Goal: Information Seeking & Learning: Learn about a topic

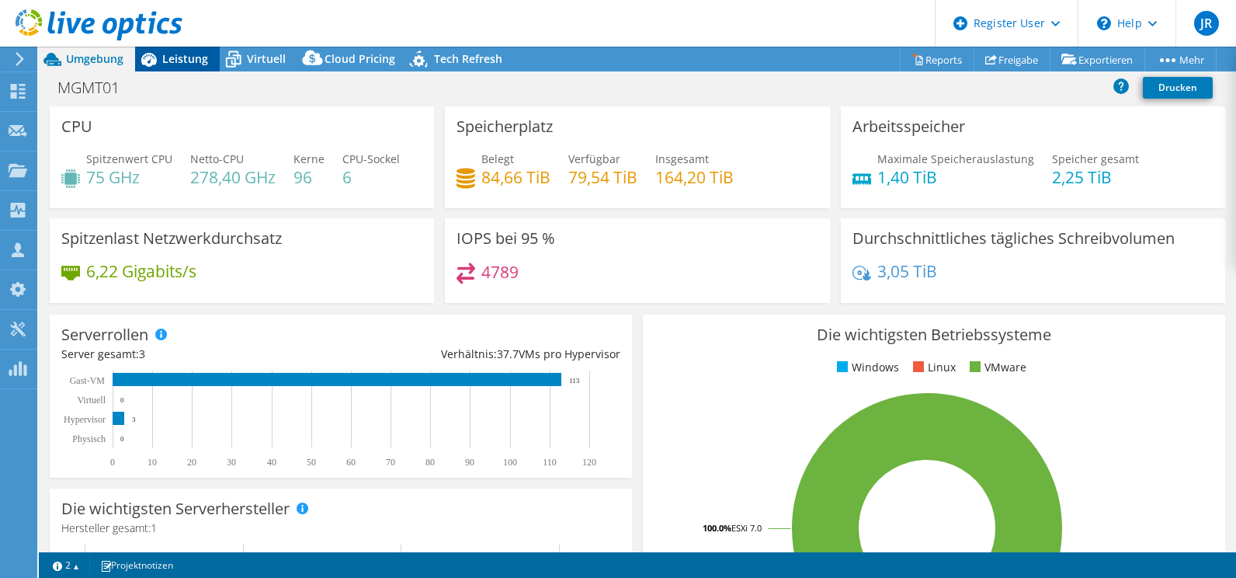
click at [167, 54] on span "Leistung" at bounding box center [185, 58] width 46 height 15
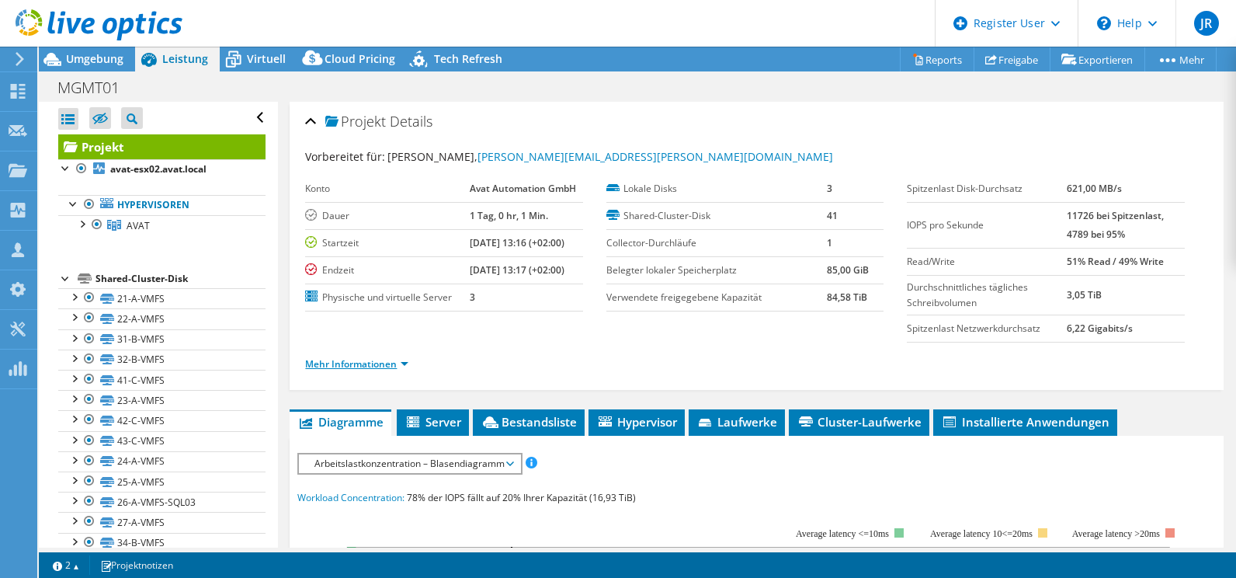
click at [353, 367] on link "Mehr Informationen" at bounding box center [356, 363] width 103 height 13
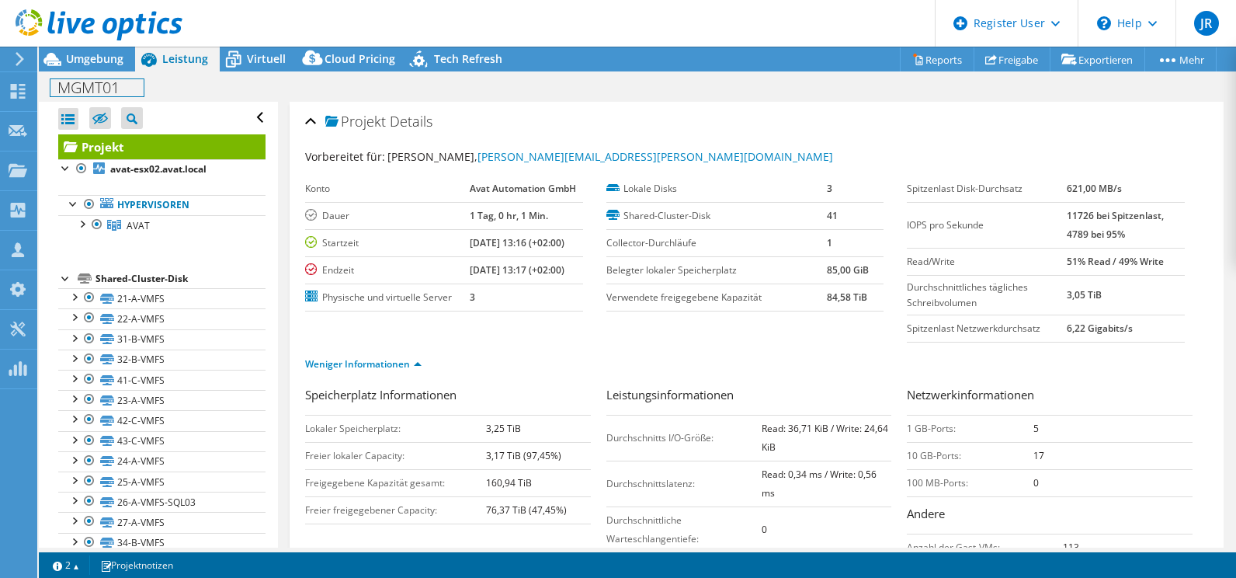
click at [84, 93] on h1 "MGMT01" at bounding box center [96, 87] width 93 height 17
copy h1 "MGMT01"
click at [370, 102] on div "Projekt Details Vorbereitet für: Michael Haug, Michael.Haug@avat.de Konto Avat …" at bounding box center [757, 405] width 934 height 606
click at [193, 86] on link at bounding box center [189, 86] width 22 height 19
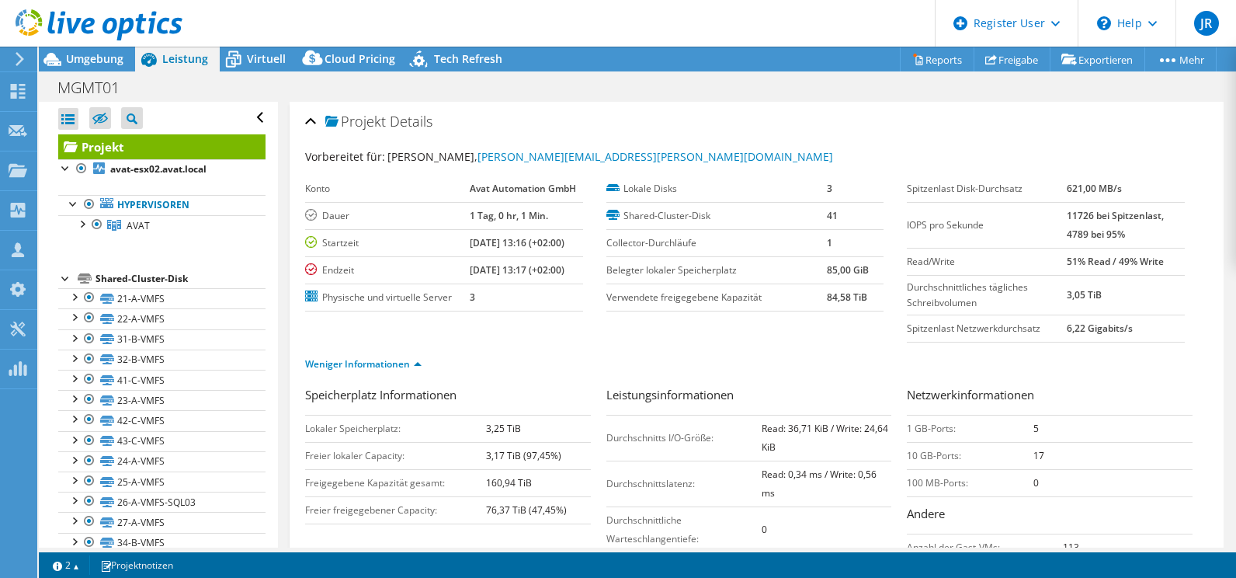
click at [552, 100] on div "MGMT01 Drucken" at bounding box center [637, 87] width 1197 height 29
click at [151, 230] on link "AVAT" at bounding box center [161, 225] width 207 height 20
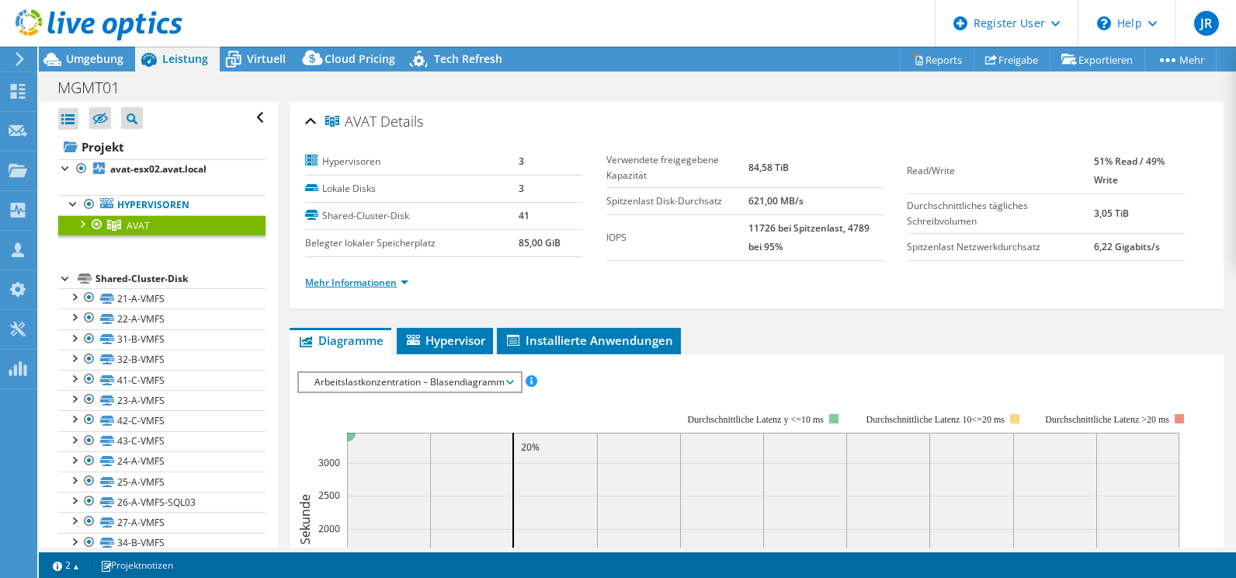
click at [328, 283] on link "Mehr Informationen" at bounding box center [356, 282] width 103 height 13
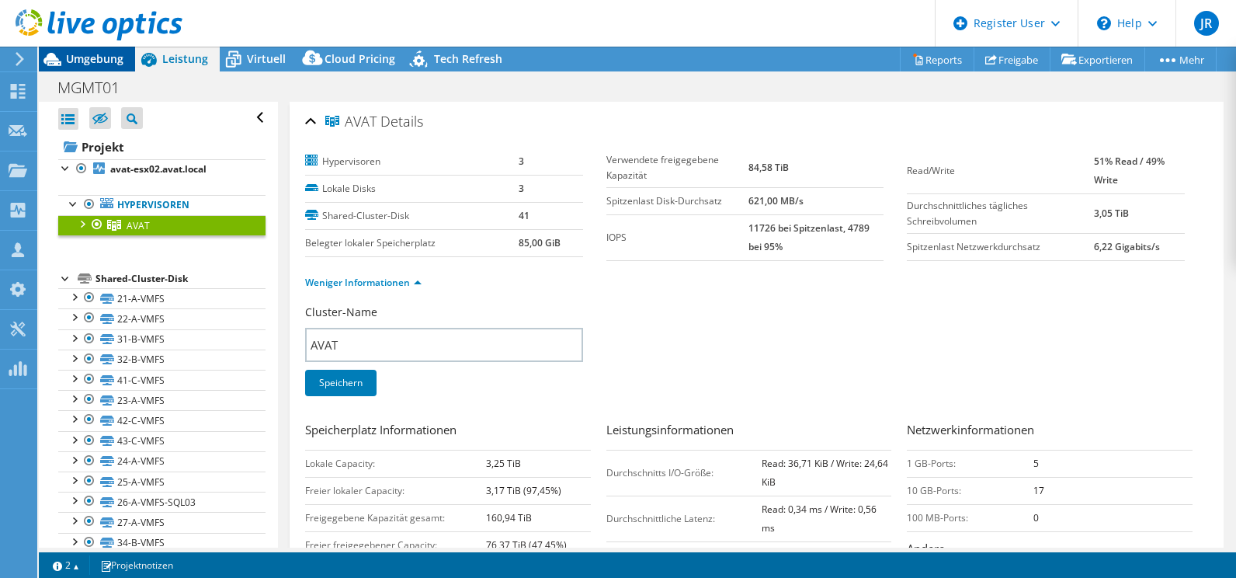
click at [80, 56] on span "Umgebung" at bounding box center [94, 58] width 57 height 15
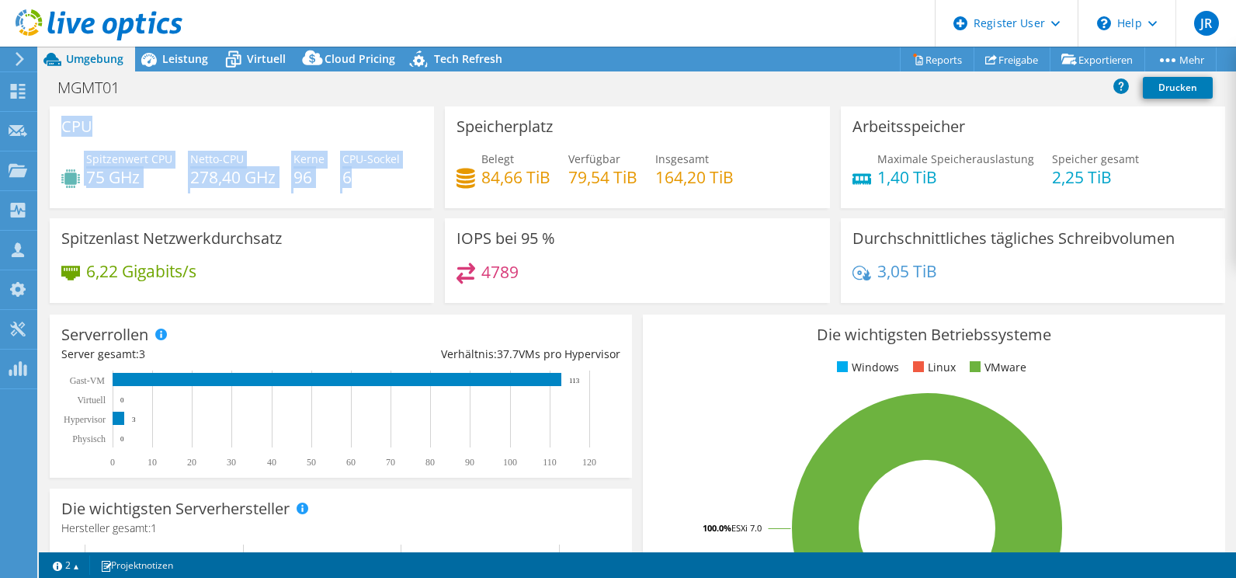
drag, startPoint x: 61, startPoint y: 123, endPoint x: 368, endPoint y: 181, distance: 312.9
click at [368, 181] on div "CPU Spitzenwert CPU 75 GHz Netto-CPU 278,40 GHz Kerne 96 CPU-Sockel 6" at bounding box center [242, 157] width 384 height 102
drag, startPoint x: 368, startPoint y: 181, endPoint x: 311, endPoint y: 162, distance: 59.7
copy div "CPU Spitzenwert CPU 75 GHz Netto-CPU 278,40 GHz Kerne 96 CPU-Sockel 6"
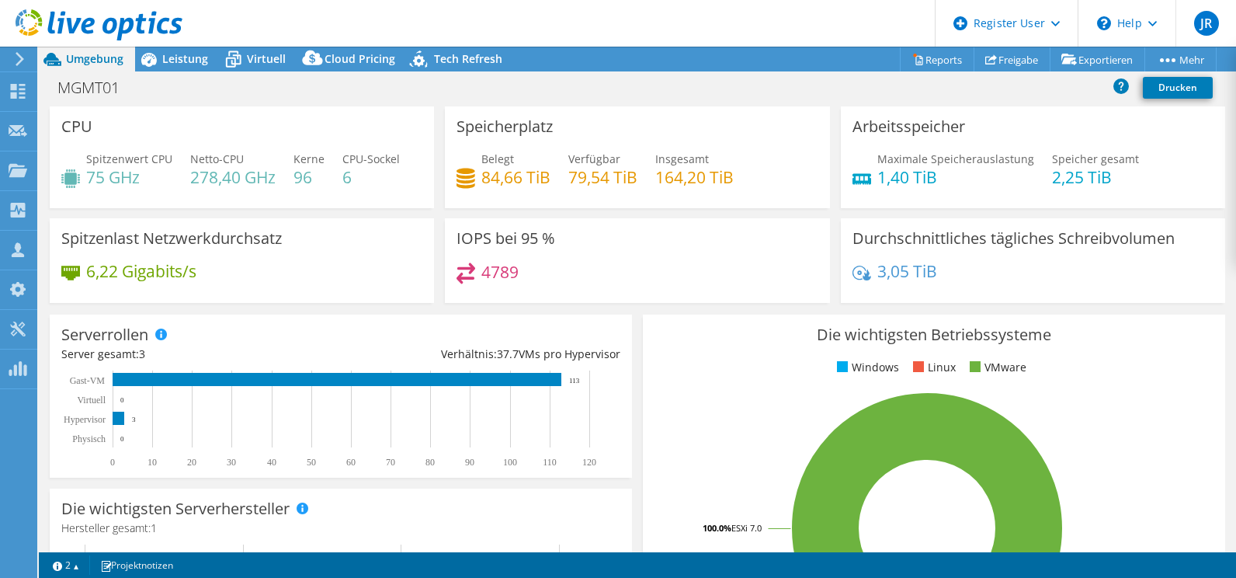
click at [425, 166] on div "CPU Spitzenwert CPU 75 GHz Netto-CPU 278,40 GHz Kerne 96 CPU-Sockel 6" at bounding box center [242, 157] width 384 height 102
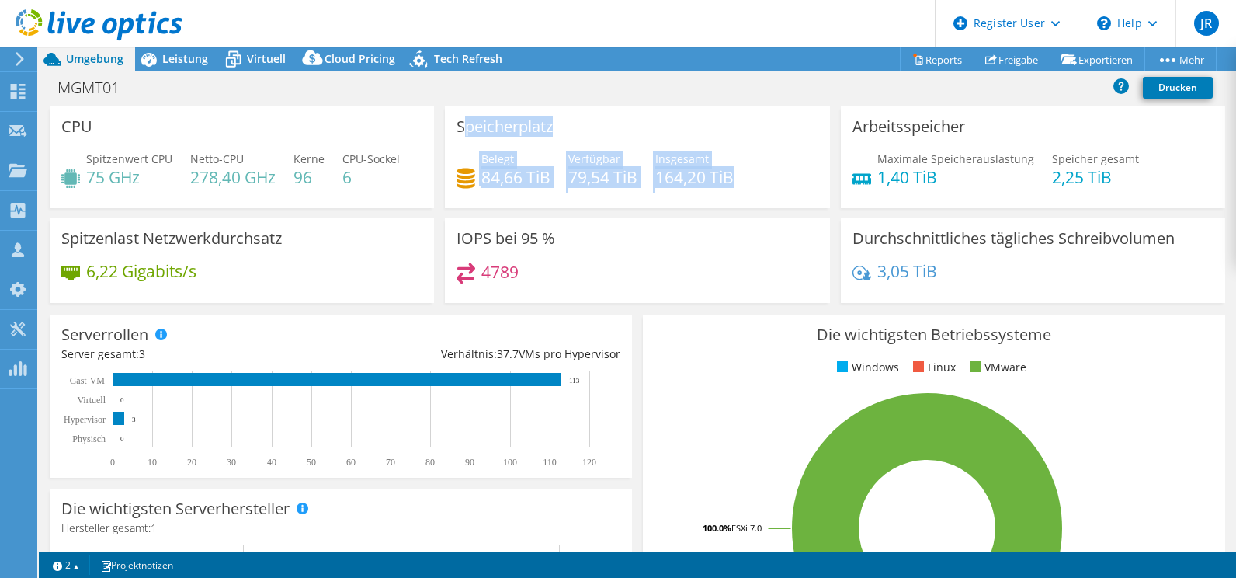
drag, startPoint x: 457, startPoint y: 122, endPoint x: 734, endPoint y: 187, distance: 284.7
click at [734, 187] on div "Speicherplatz Belegt 84,66 TiB Verfügbar 79,54 TiB Insgesamt 164,20 TiB" at bounding box center [637, 157] width 384 height 102
drag, startPoint x: 734, startPoint y: 187, endPoint x: 661, endPoint y: 171, distance: 74.8
copy div "peicherplatz Belegt 84,66 TiB Verfügbar 79,54 TiB Insgesamt 164,20 TiB"
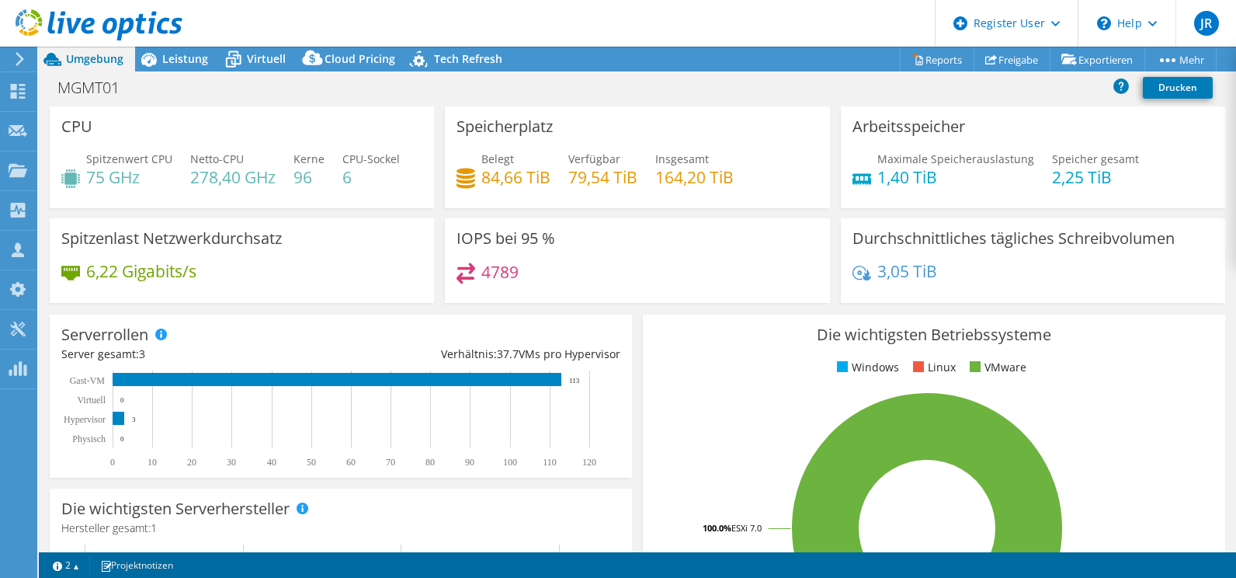
click at [864, 124] on h3 "Arbeitsspeicher" at bounding box center [908, 126] width 113 height 17
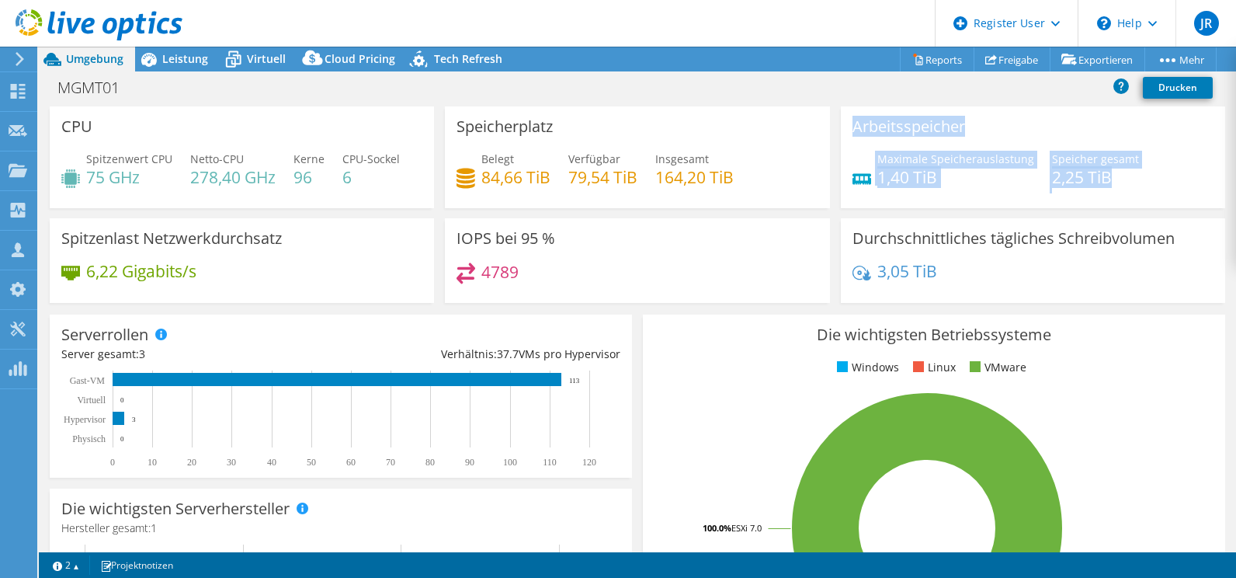
drag, startPoint x: 864, startPoint y: 125, endPoint x: 1112, endPoint y: 179, distance: 253.4
click at [1112, 179] on div "Arbeitsspeicher Maximale Speicherauslastung 1,40 TiB Speicher gesamt 2,25 TiB" at bounding box center [1033, 157] width 384 height 102
drag, startPoint x: 1112, startPoint y: 179, endPoint x: 970, endPoint y: 158, distance: 142.7
copy div "Arbeitsspeicher Maximale Speicherauslastung 1,40 TiB Speicher gesamt 2,25 TiB"
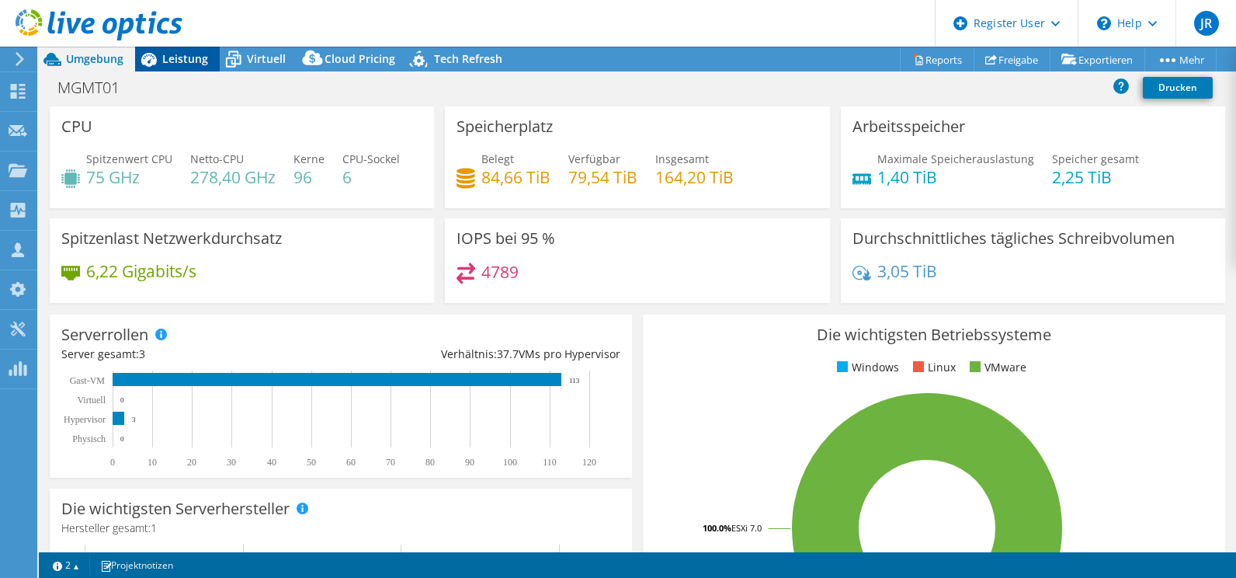
click at [183, 54] on span "Leistung" at bounding box center [185, 58] width 46 height 15
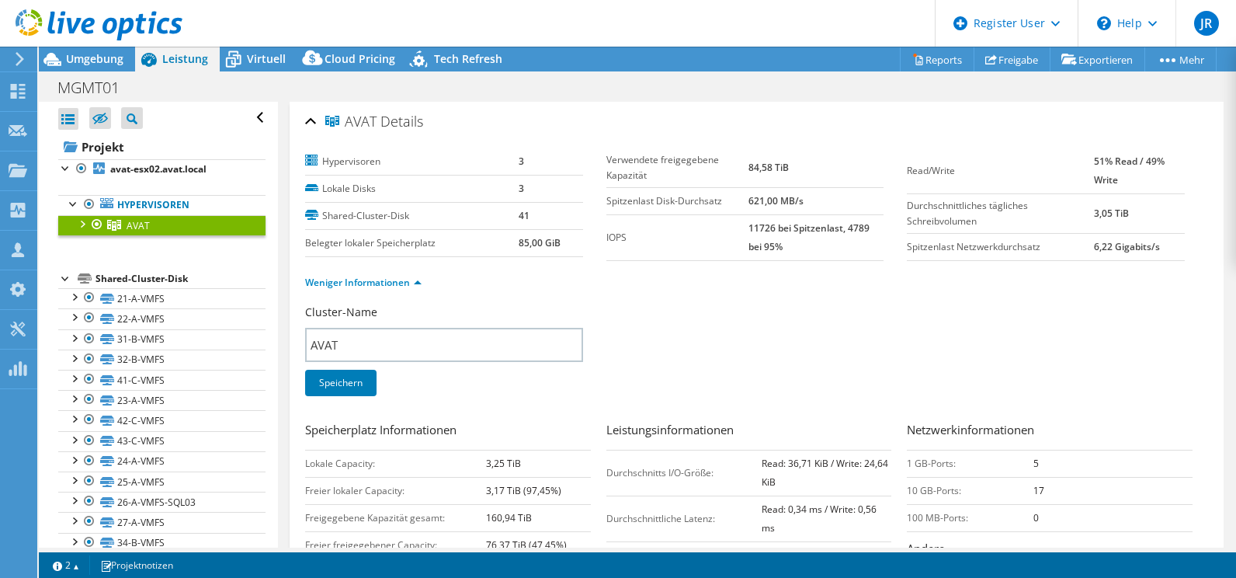
click at [87, 218] on div at bounding box center [82, 223] width 16 height 16
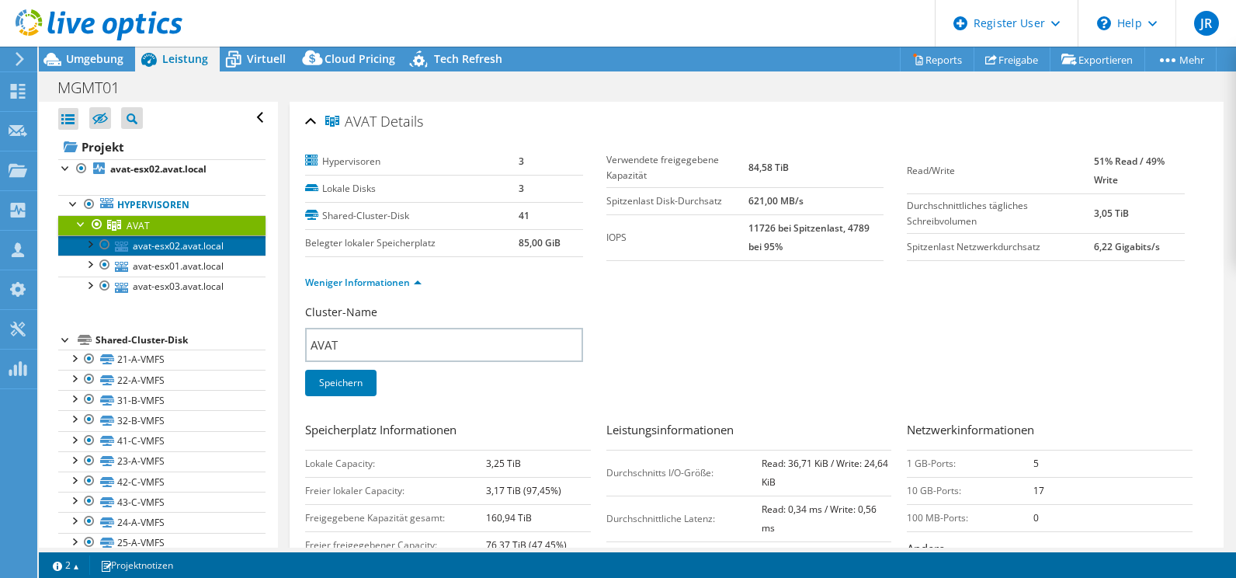
click at [134, 244] on link "avat-esx02.avat.local" at bounding box center [161, 245] width 207 height 20
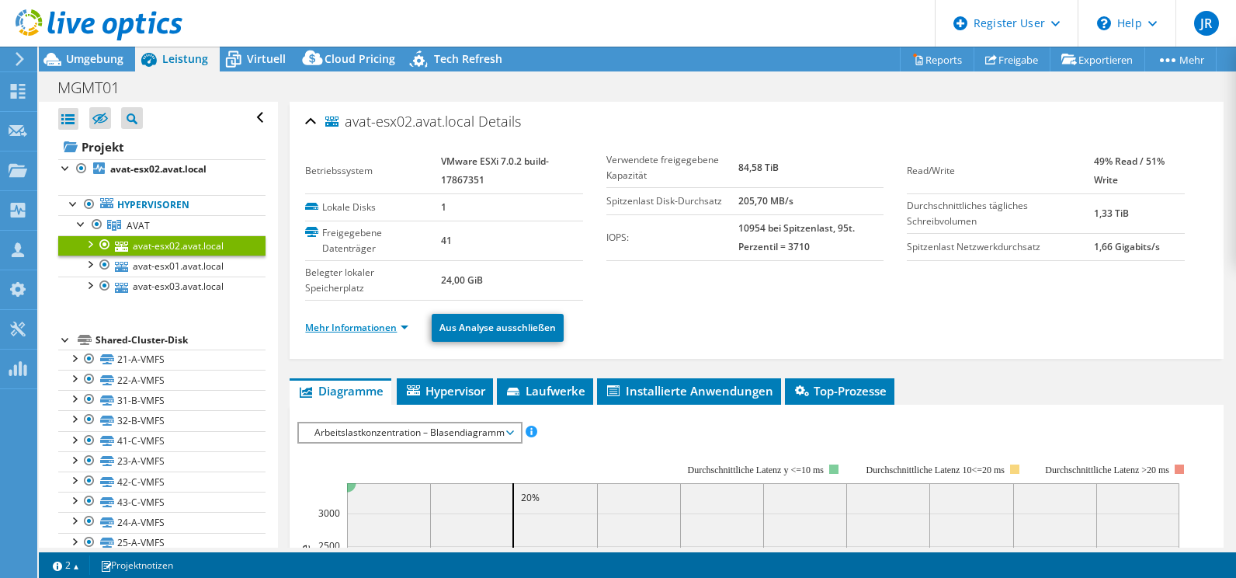
click at [366, 331] on link "Mehr Informationen" at bounding box center [356, 327] width 103 height 13
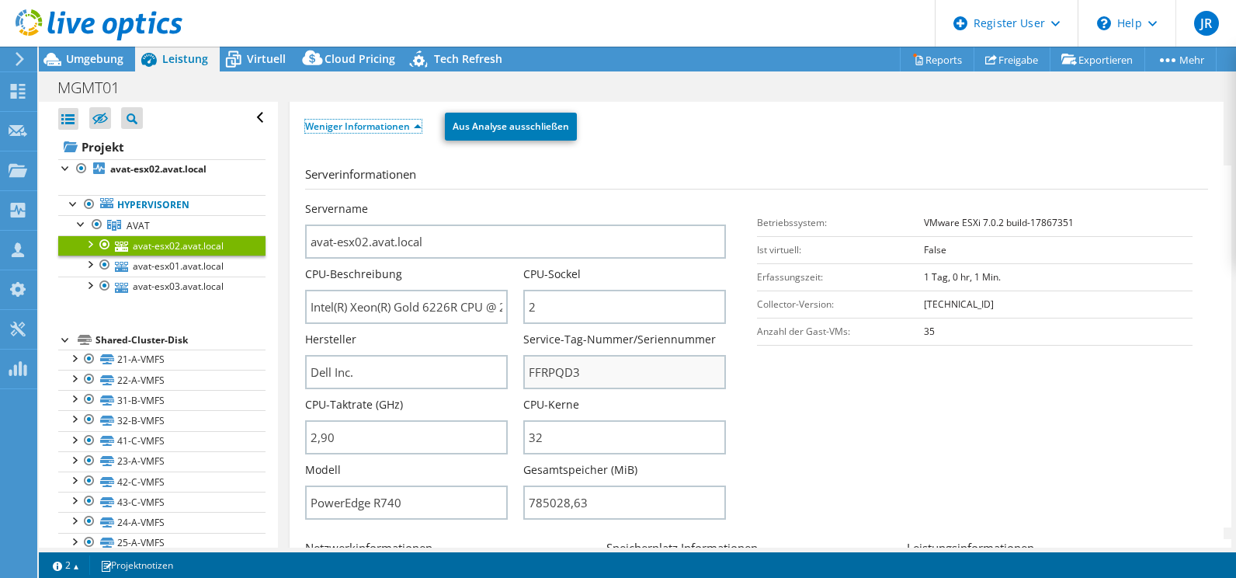
scroll to position [233, 0]
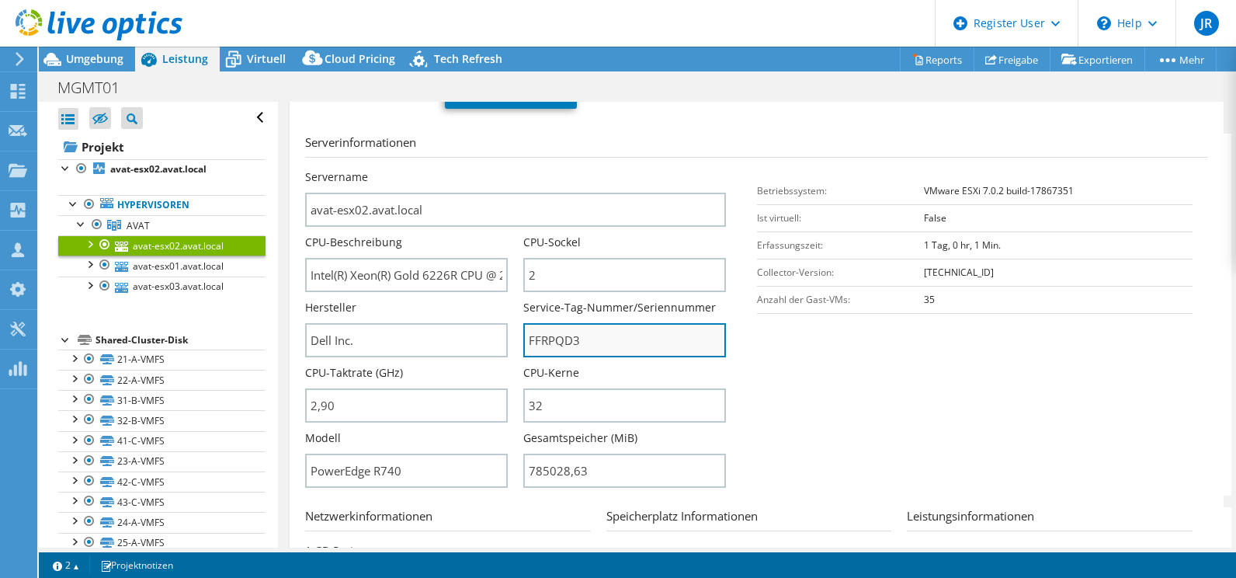
click at [540, 342] on input "FFRPQD3" at bounding box center [624, 340] width 203 height 34
click at [536, 342] on input "FFRPQD3" at bounding box center [624, 340] width 203 height 34
drag, startPoint x: 587, startPoint y: 341, endPoint x: 474, endPoint y: 335, distance: 113.5
click at [474, 169] on div "Servername avat-esx02.avat.local CPU-Beschreibung Intel(R) Xeon(R) Gold 6226R C…" at bounding box center [522, 169] width 435 height 0
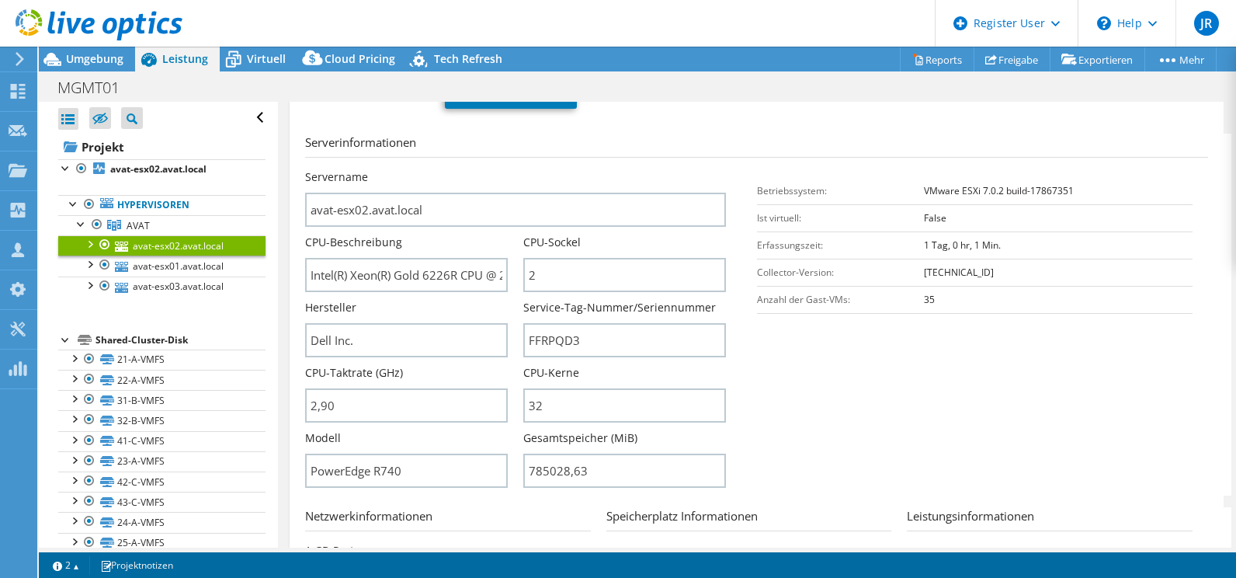
click at [870, 411] on section "Serverinformationen Servername avat-esx02.avat.local CPU-Beschreibung Intel(R) …" at bounding box center [760, 315] width 911 height 362
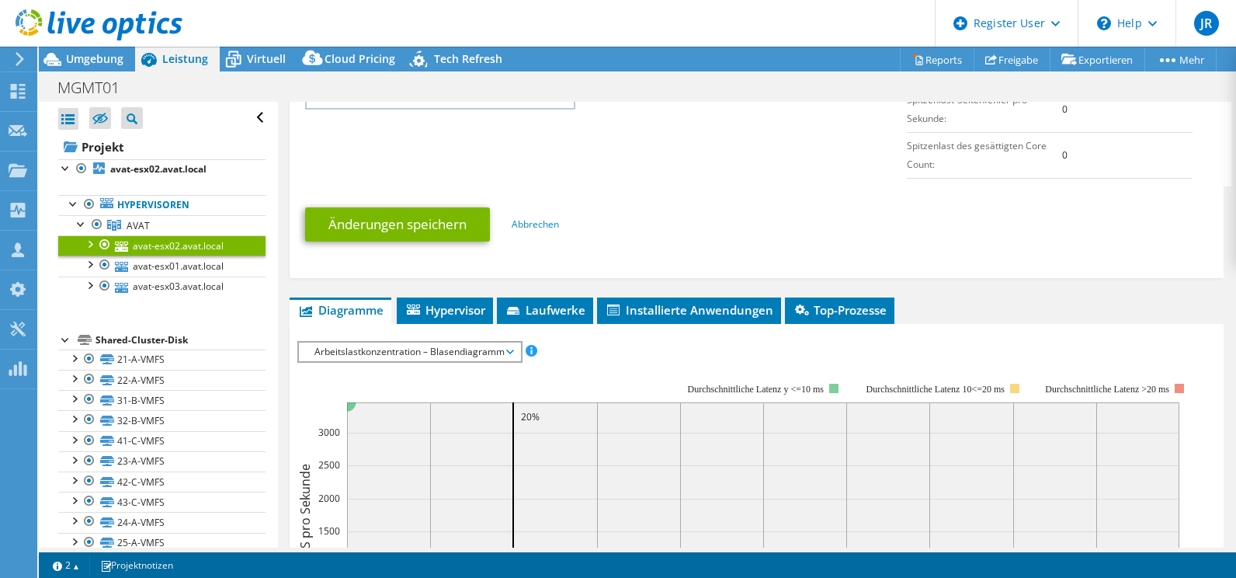
scroll to position [1009, 0]
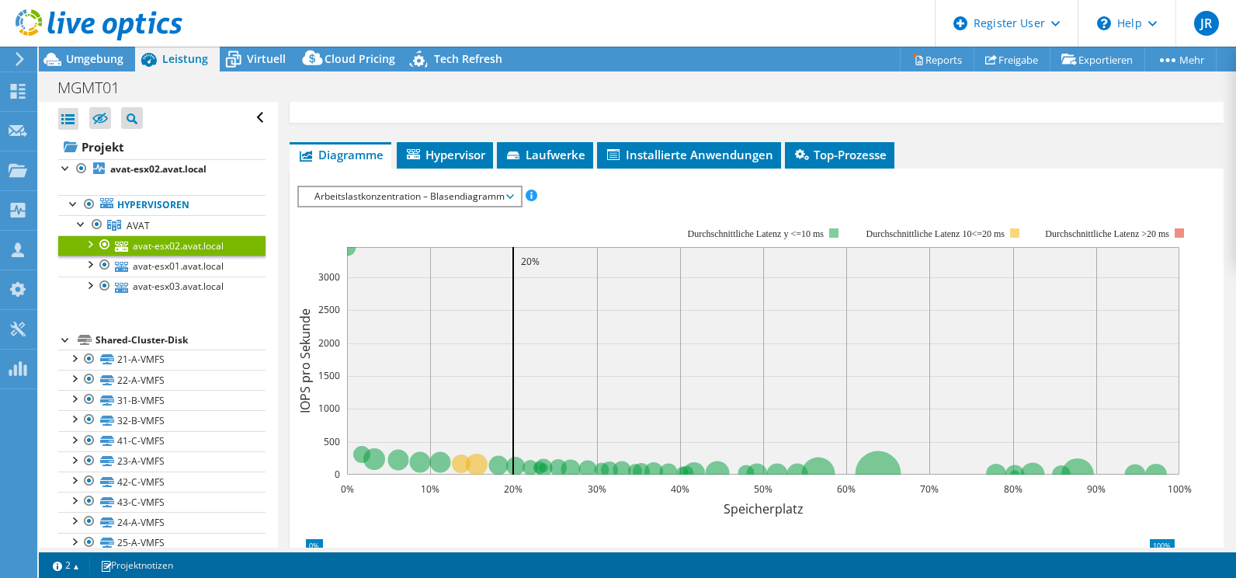
click at [369, 195] on span "Arbeitslastkonzentration – Blasendiagramm" at bounding box center [410, 196] width 206 height 19
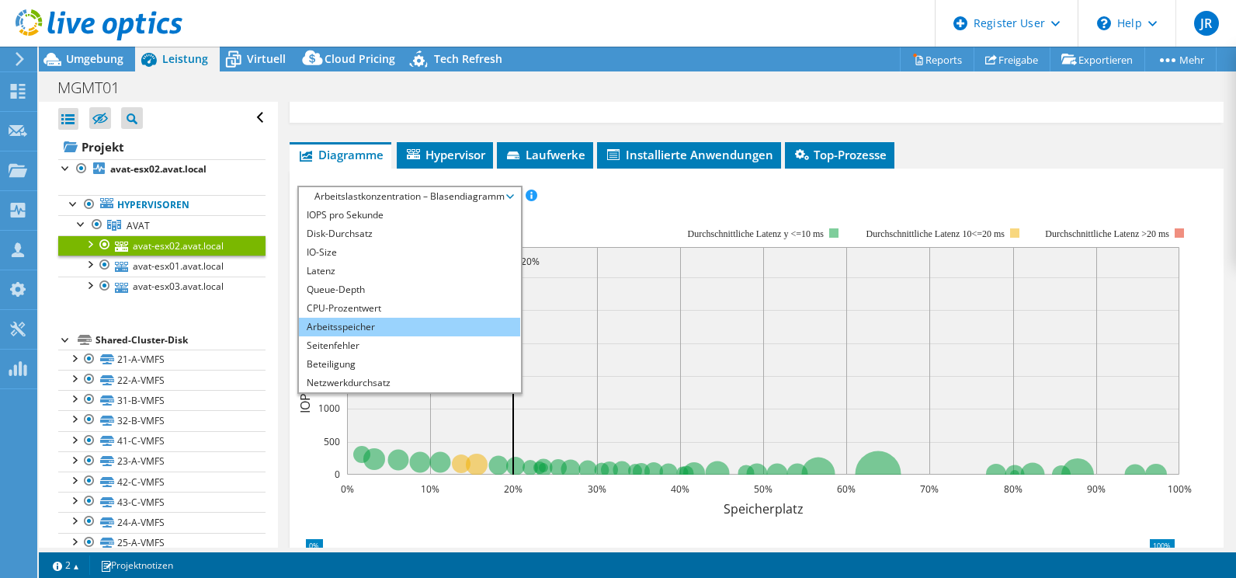
scroll to position [56, 0]
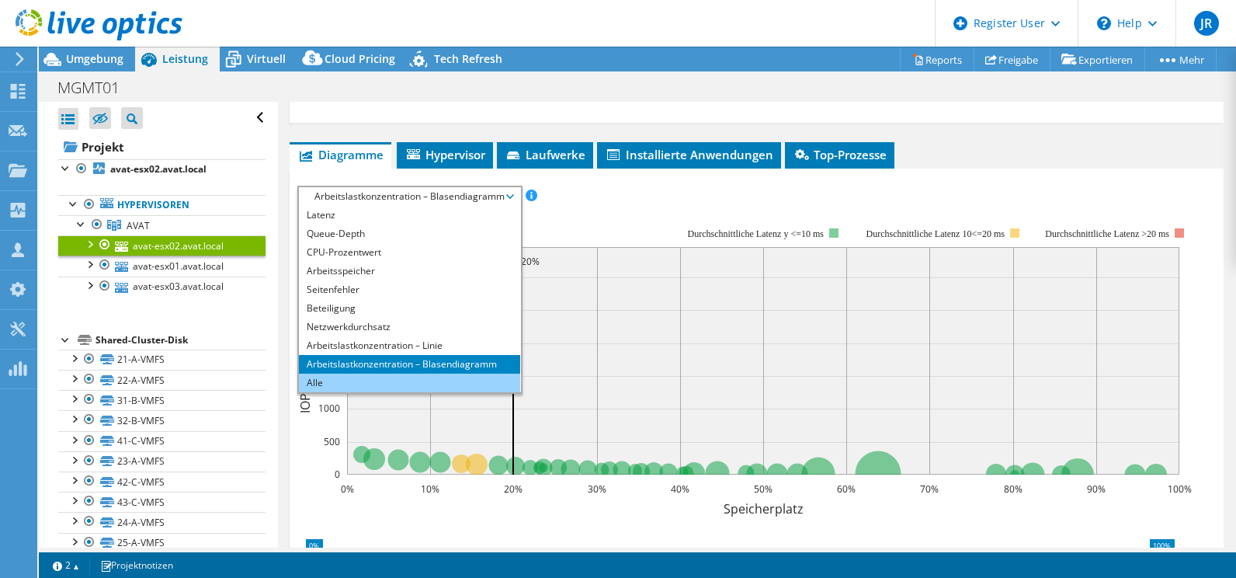
click at [317, 378] on li "Alle" at bounding box center [409, 382] width 221 height 19
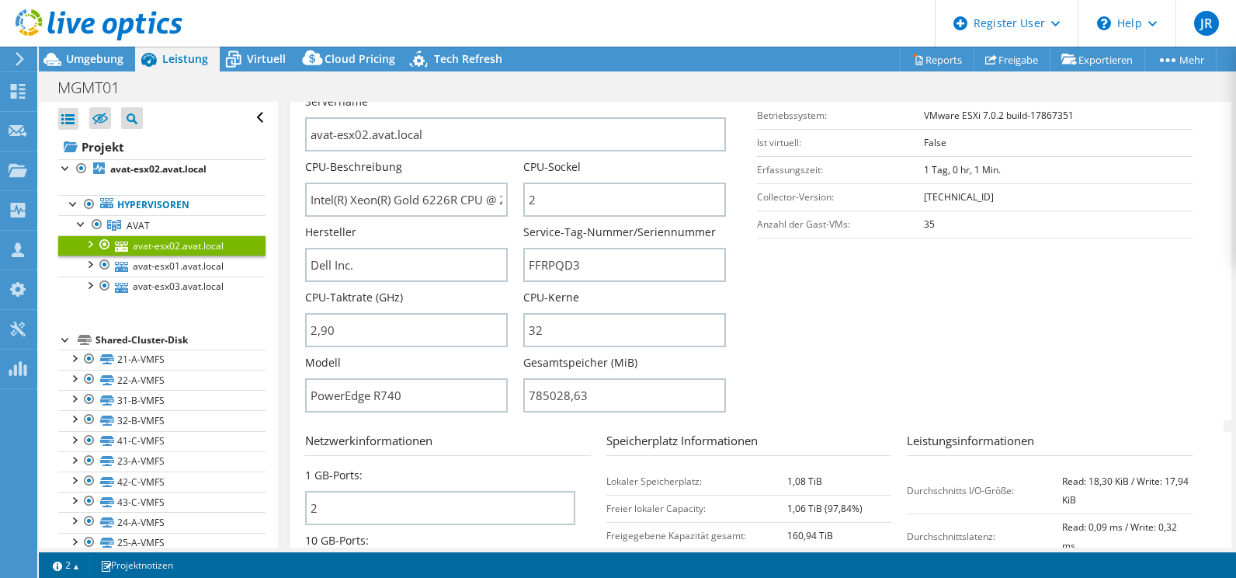
scroll to position [295, 0]
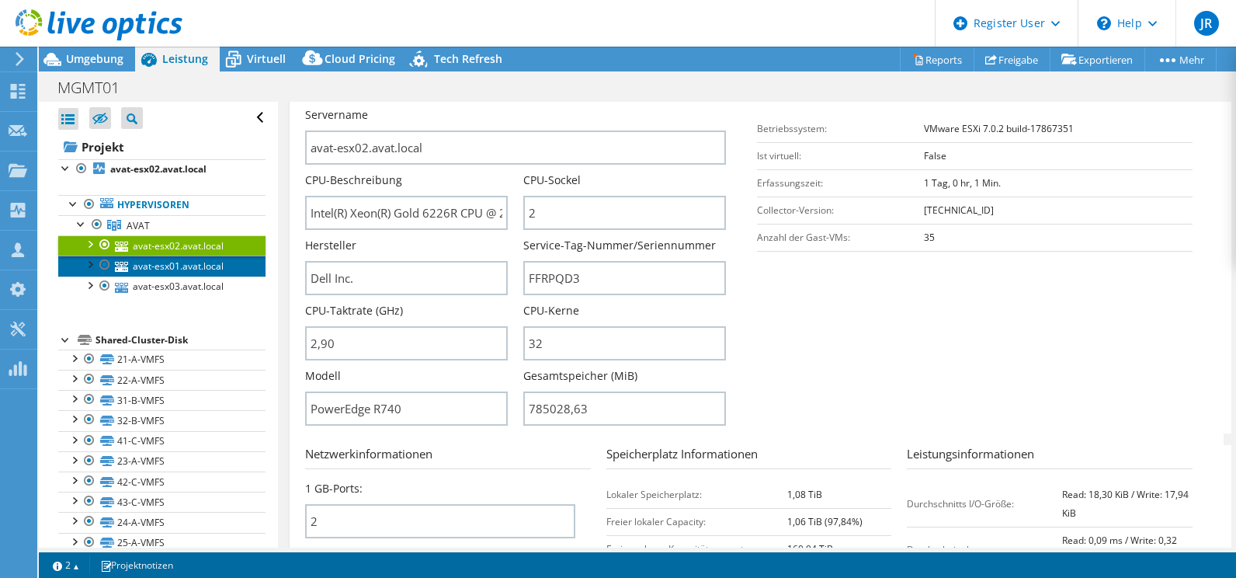
click at [160, 264] on link "avat-esx01.avat.local" at bounding box center [161, 265] width 207 height 20
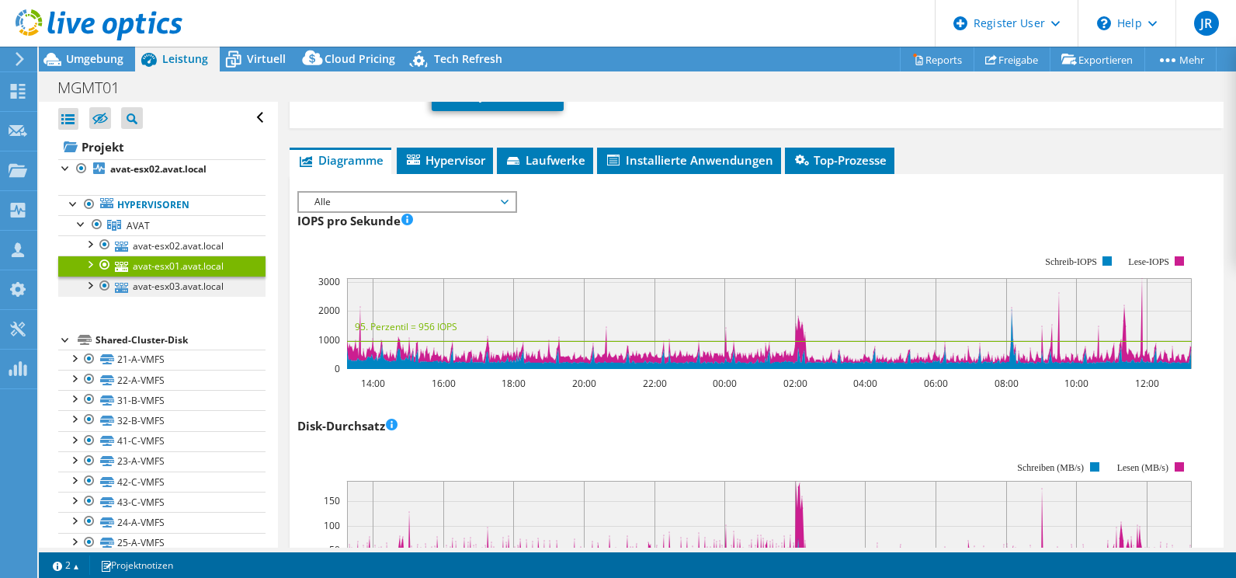
scroll to position [220, 0]
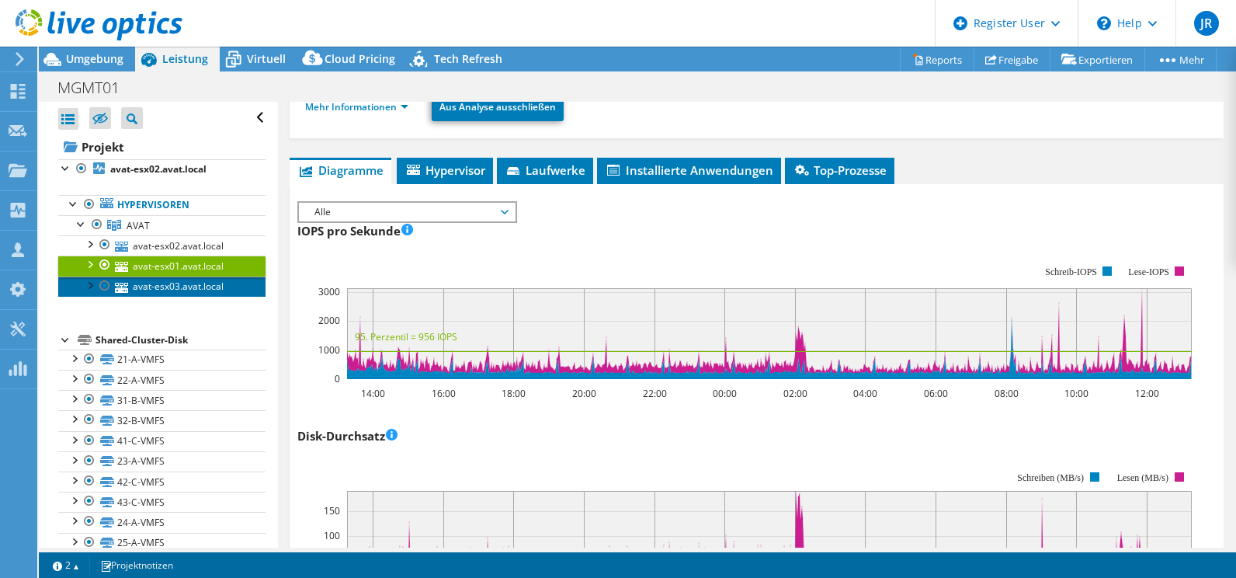
click at [165, 289] on link "avat-esx03.avat.local" at bounding box center [161, 286] width 207 height 20
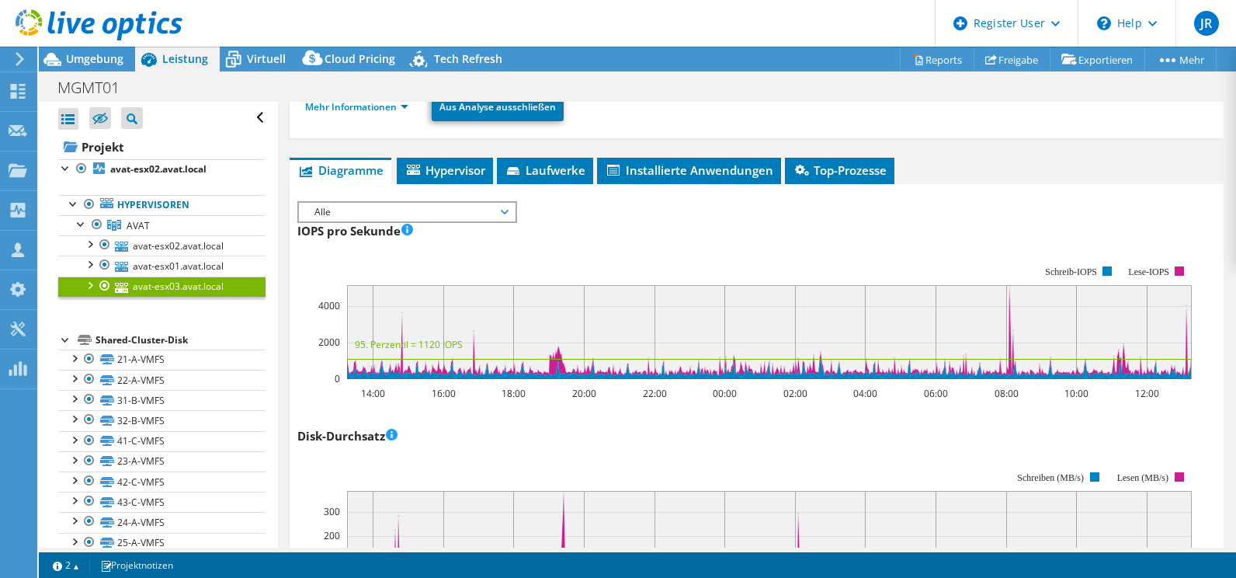
click at [359, 211] on span "Alle" at bounding box center [407, 212] width 200 height 19
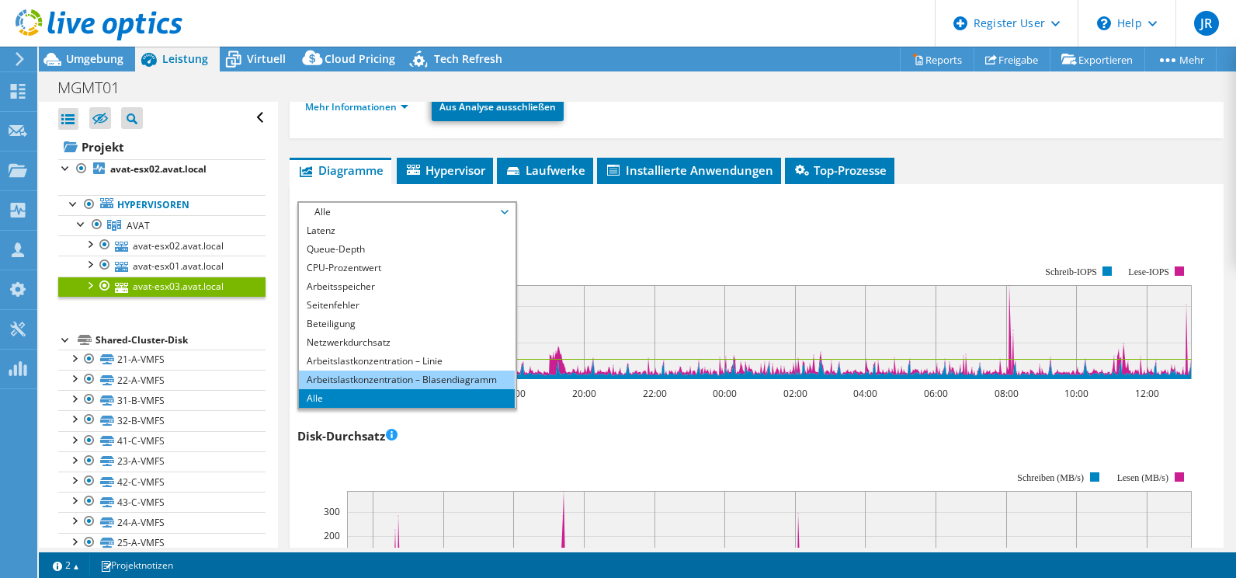
click at [323, 380] on li "Arbeitslastkonzentration – Blasendiagramm" at bounding box center [406, 379] width 215 height 19
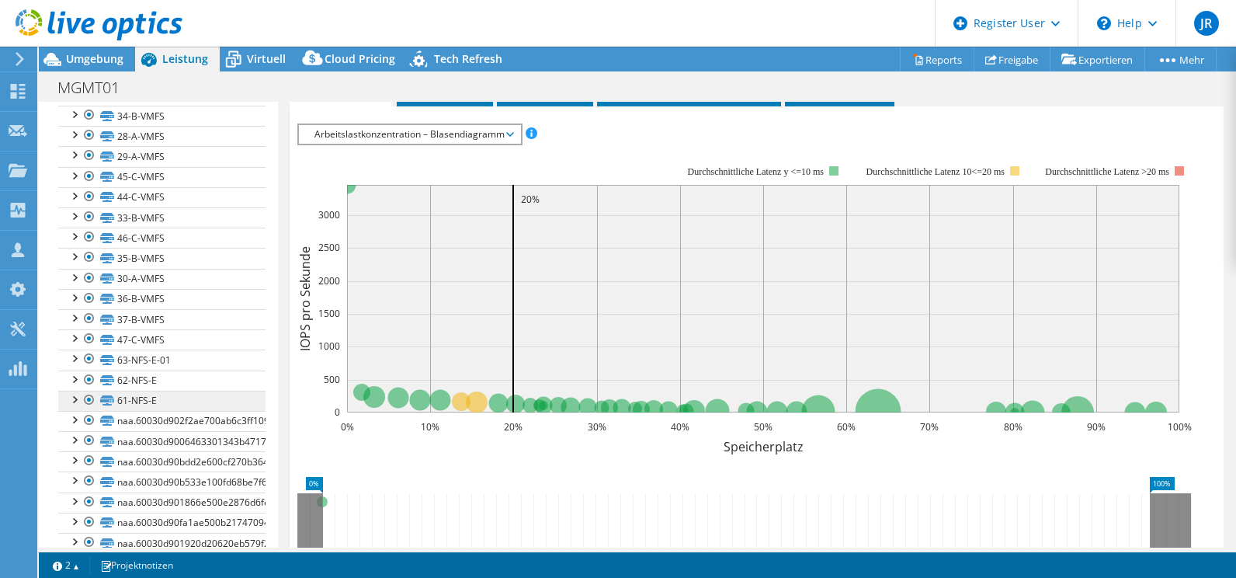
scroll to position [466, 0]
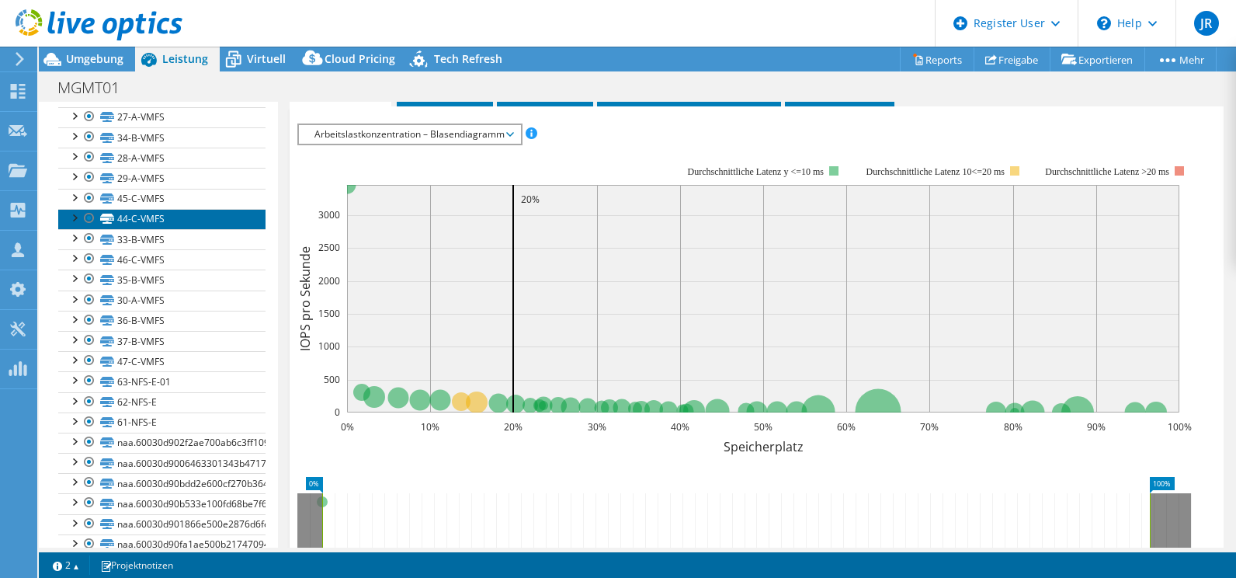
click at [131, 217] on link "44-C-VMFS" at bounding box center [161, 219] width 207 height 20
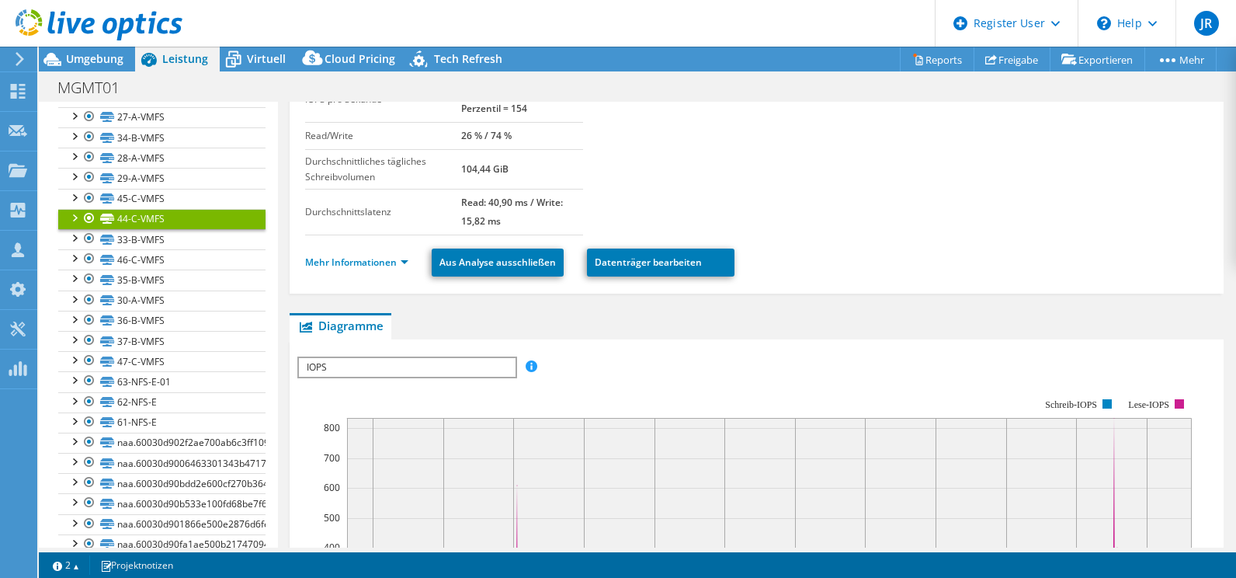
scroll to position [145, 0]
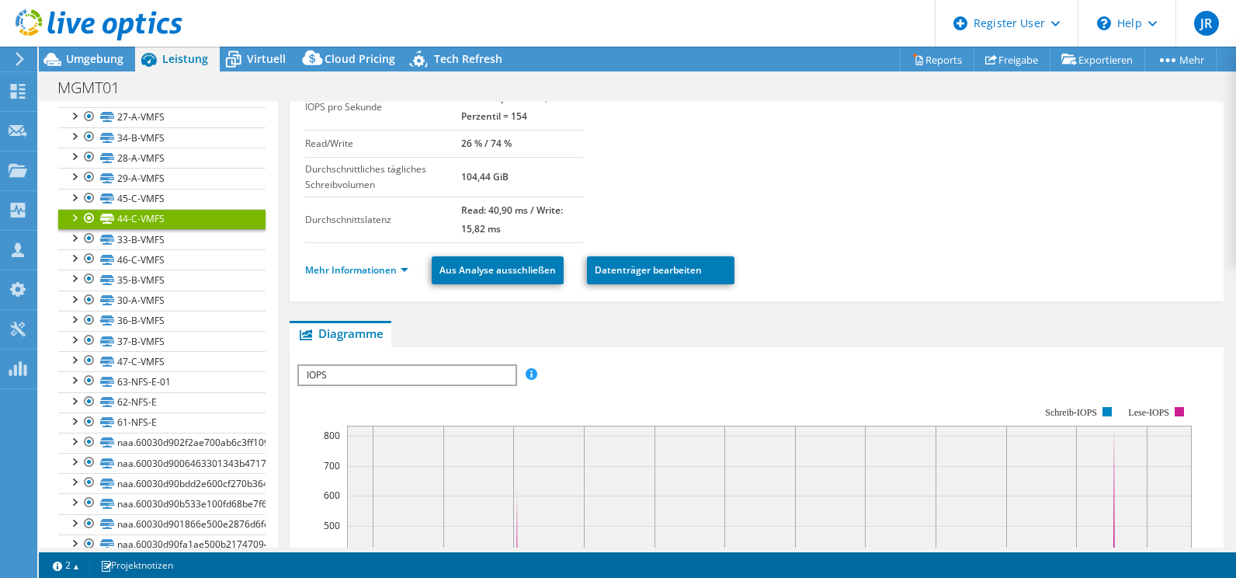
click at [363, 373] on span "IOPS" at bounding box center [406, 375] width 215 height 19
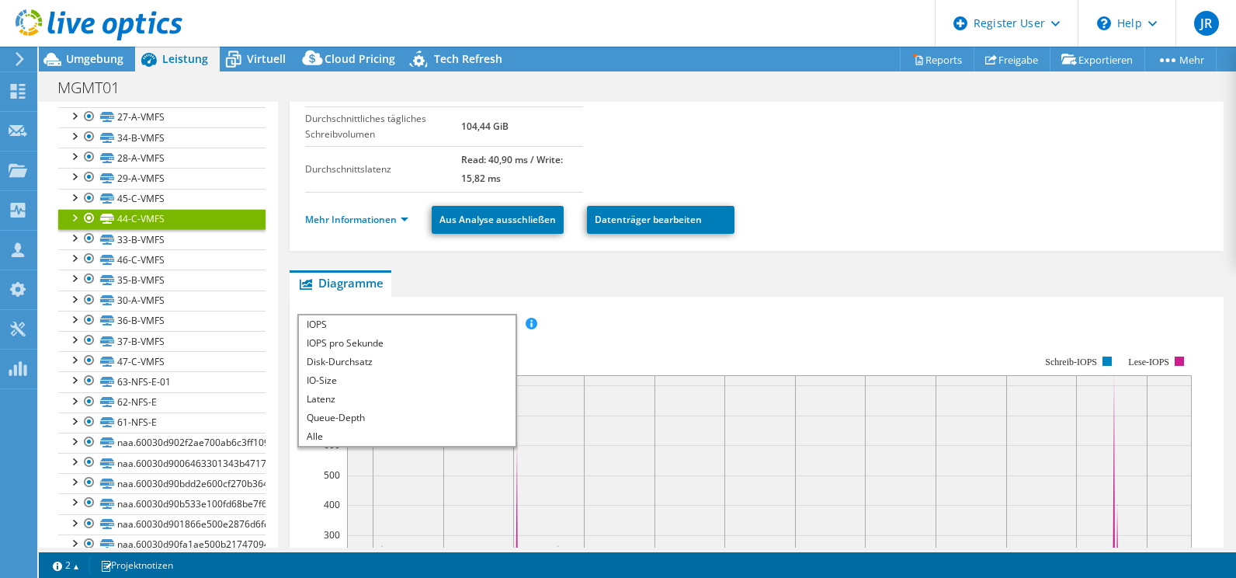
scroll to position [223, 0]
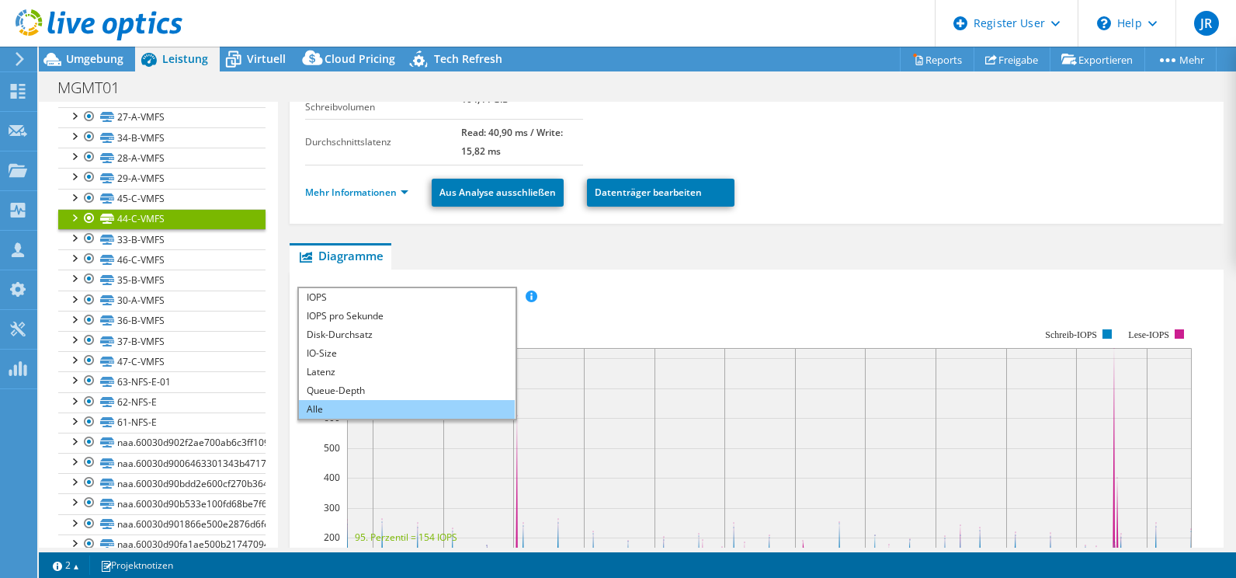
click at [320, 408] on li "Alle" at bounding box center [406, 409] width 215 height 19
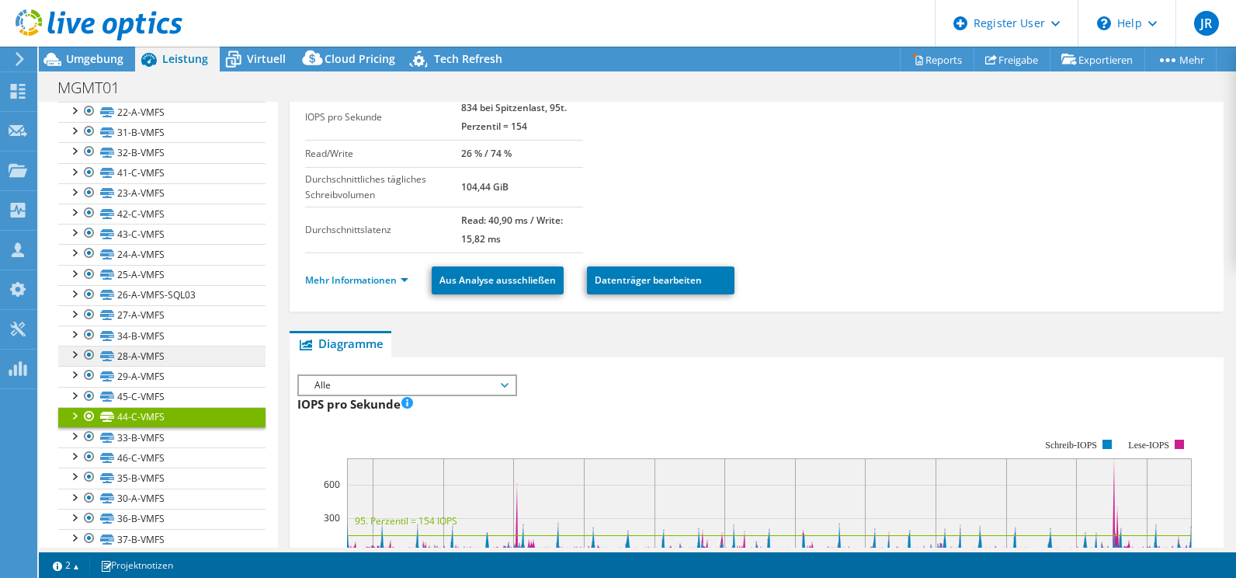
scroll to position [233, 0]
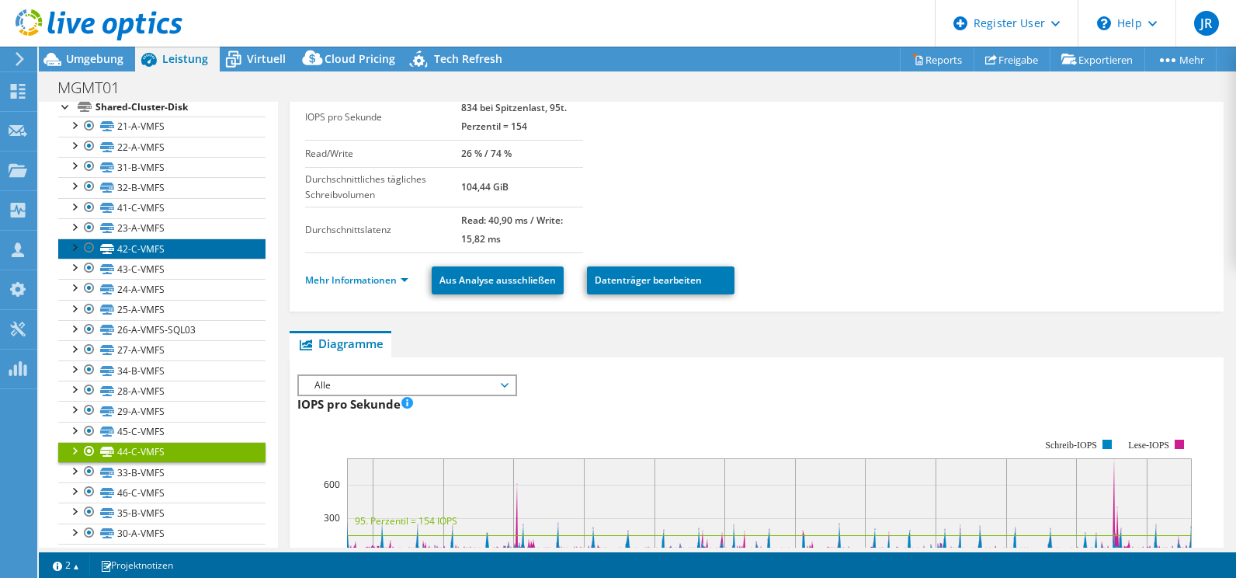
click at [147, 248] on link "42-C-VMFS" at bounding box center [161, 248] width 207 height 20
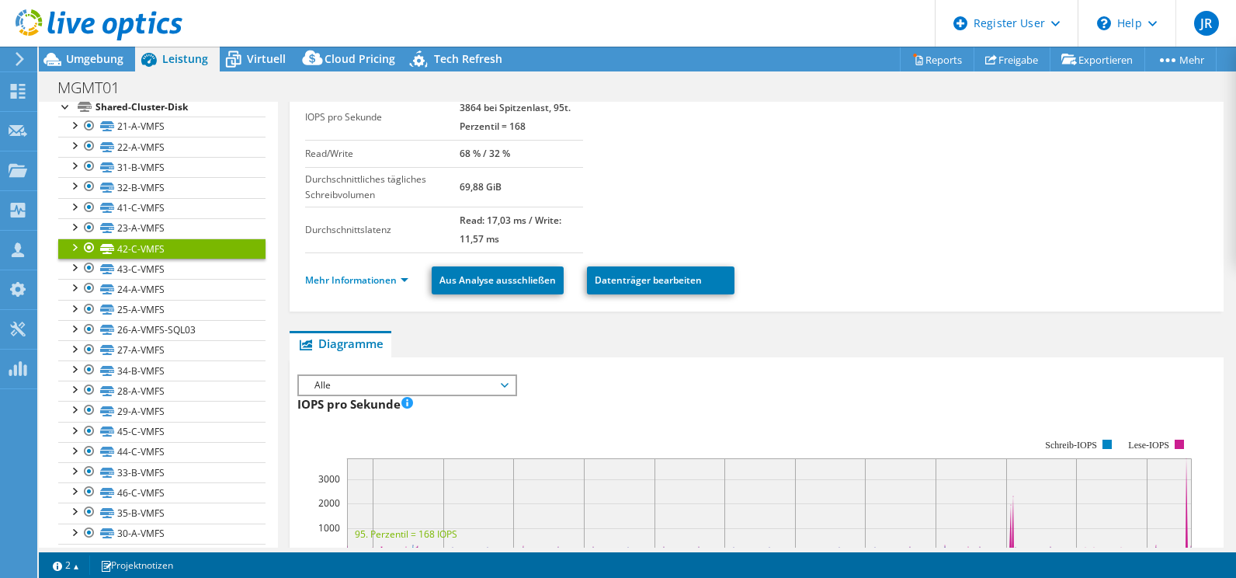
click at [1076, 212] on section "Capacity 1,84 TiB Verwendete Capacity 1,59 TiB Spitzenlast-Datendurchsatz 19,30…" at bounding box center [756, 133] width 903 height 240
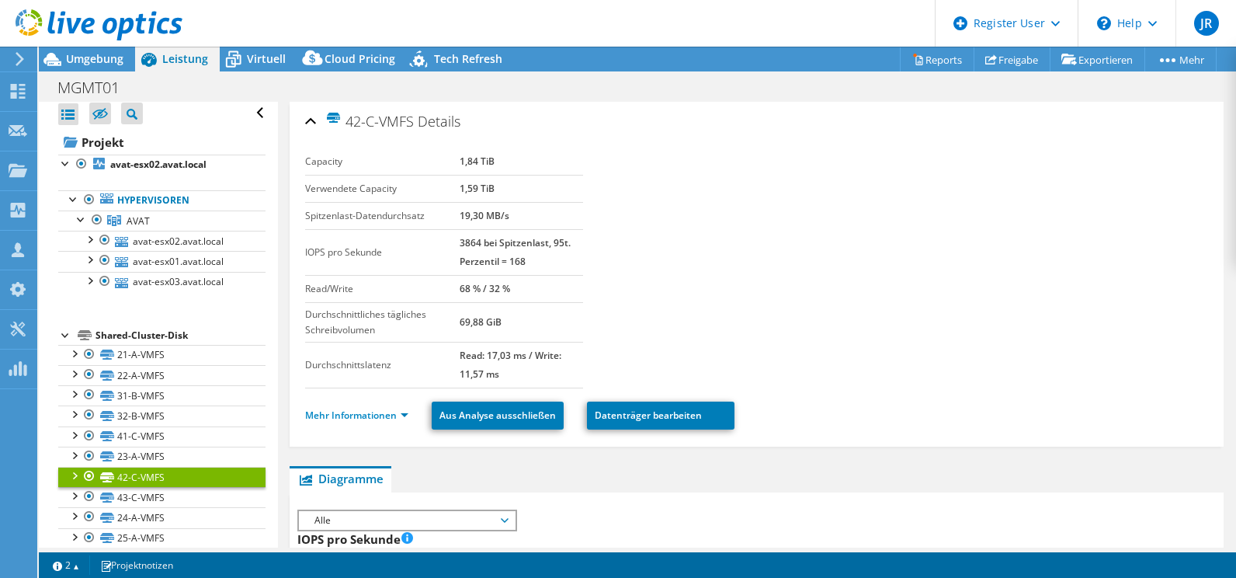
scroll to position [0, 0]
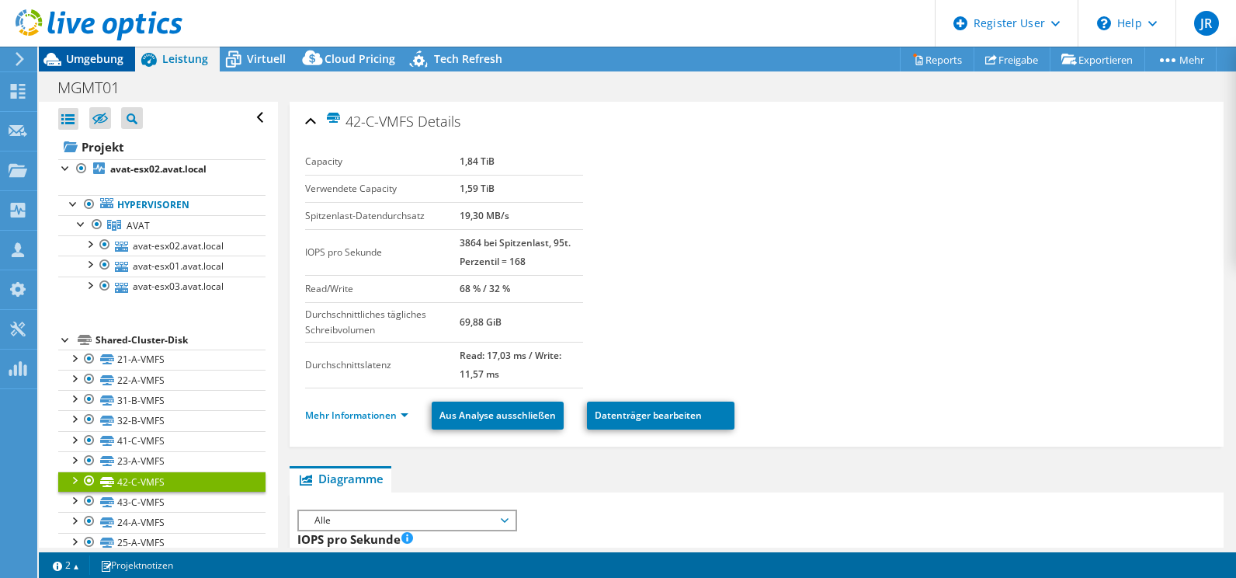
click at [89, 57] on span "Umgebung" at bounding box center [94, 58] width 57 height 15
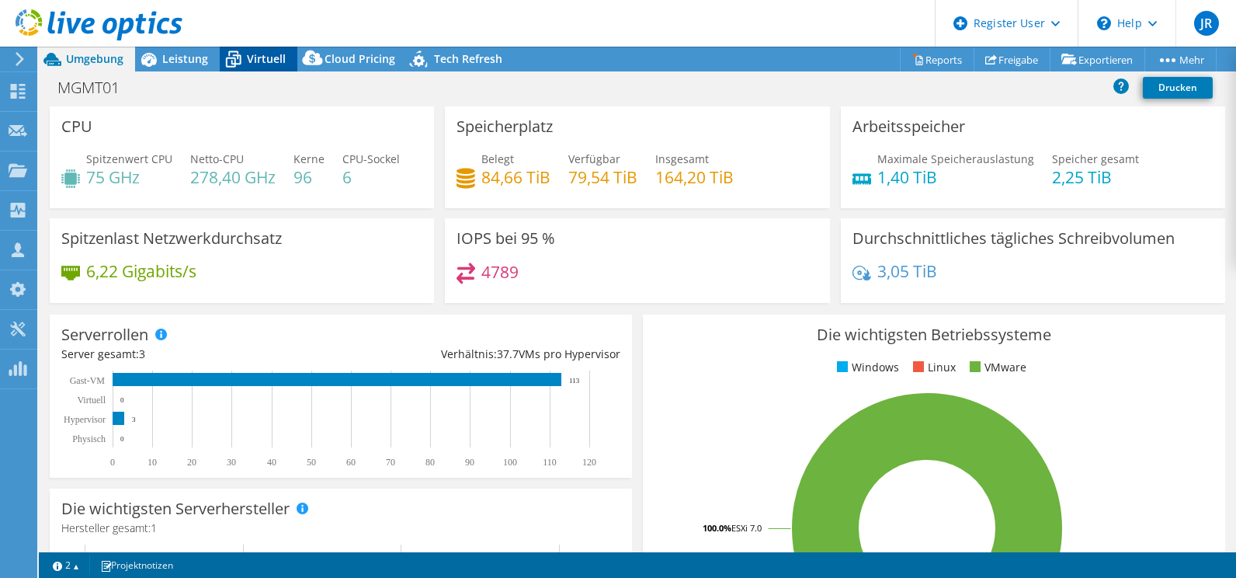
click at [257, 68] on div "Virtuell" at bounding box center [259, 59] width 78 height 25
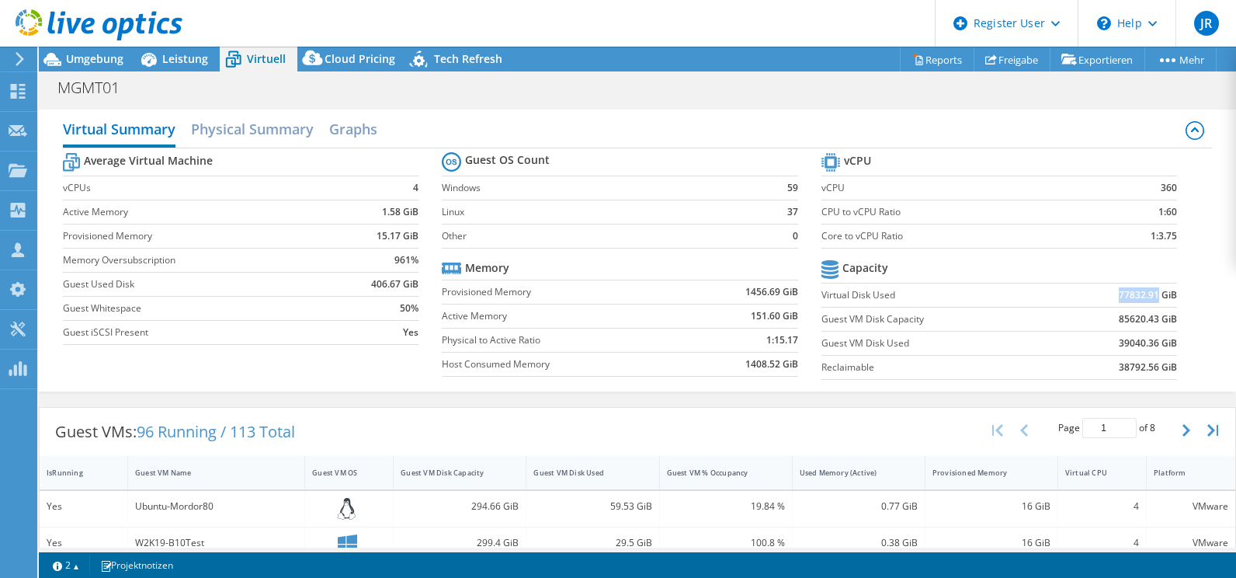
drag, startPoint x: 1100, startPoint y: 293, endPoint x: 1149, endPoint y: 293, distance: 48.9
click at [1149, 293] on td "77832.91 GiB" at bounding box center [1115, 295] width 123 height 24
click at [186, 67] on div "Leistung" at bounding box center [177, 59] width 85 height 25
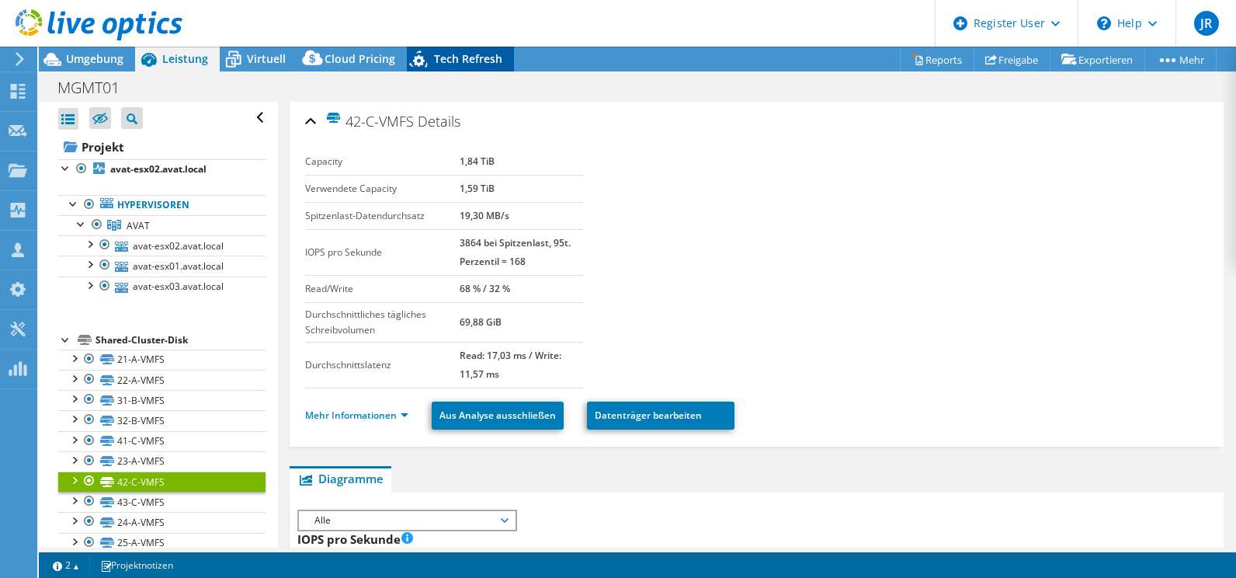
click at [416, 51] on icon at bounding box center [419, 58] width 18 height 17
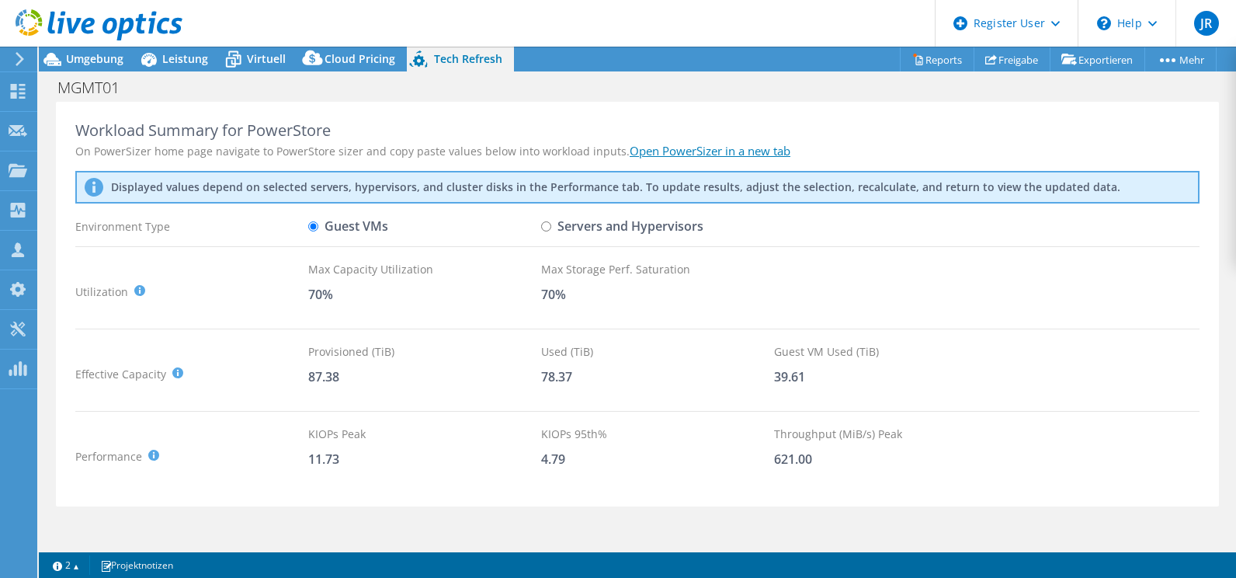
click at [547, 229] on input "Servers and Hypervisors" at bounding box center [546, 226] width 10 height 10
radio input "true"
click at [340, 223] on label "Guest VMs" at bounding box center [348, 226] width 80 height 27
click at [318, 223] on input "Guest VMs" at bounding box center [313, 226] width 10 height 10
radio input "true"
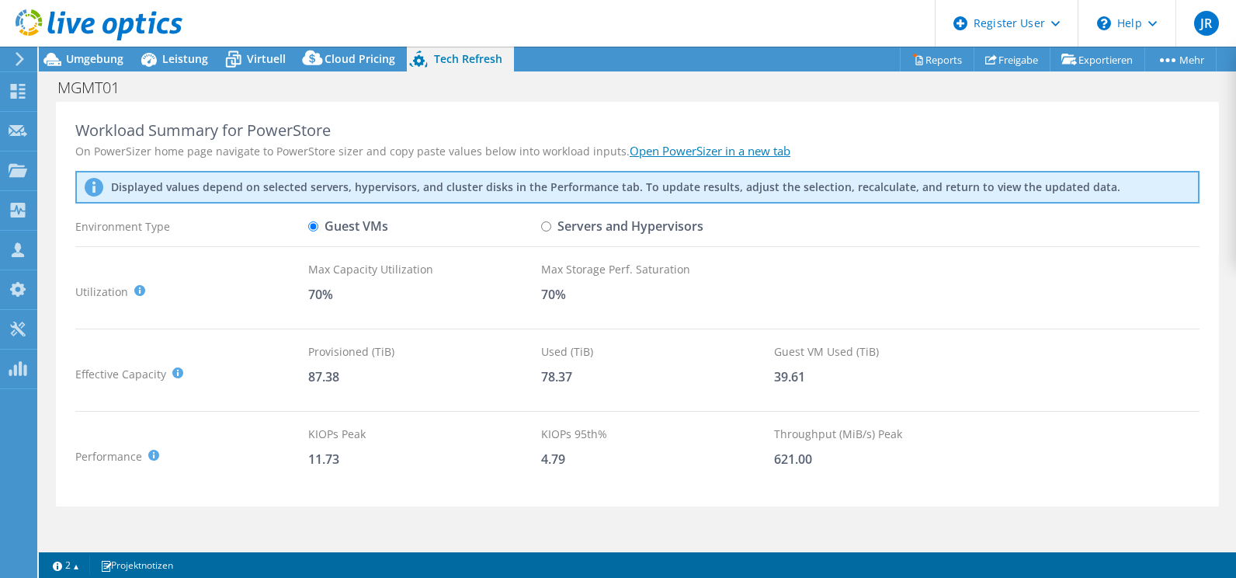
click at [547, 224] on input "Servers and Hypervisors" at bounding box center [546, 226] width 10 height 10
radio input "true"
click at [316, 225] on input "Guest VMs" at bounding box center [313, 226] width 10 height 10
radio input "true"
click at [548, 227] on input "Servers and Hypervisors" at bounding box center [546, 226] width 10 height 10
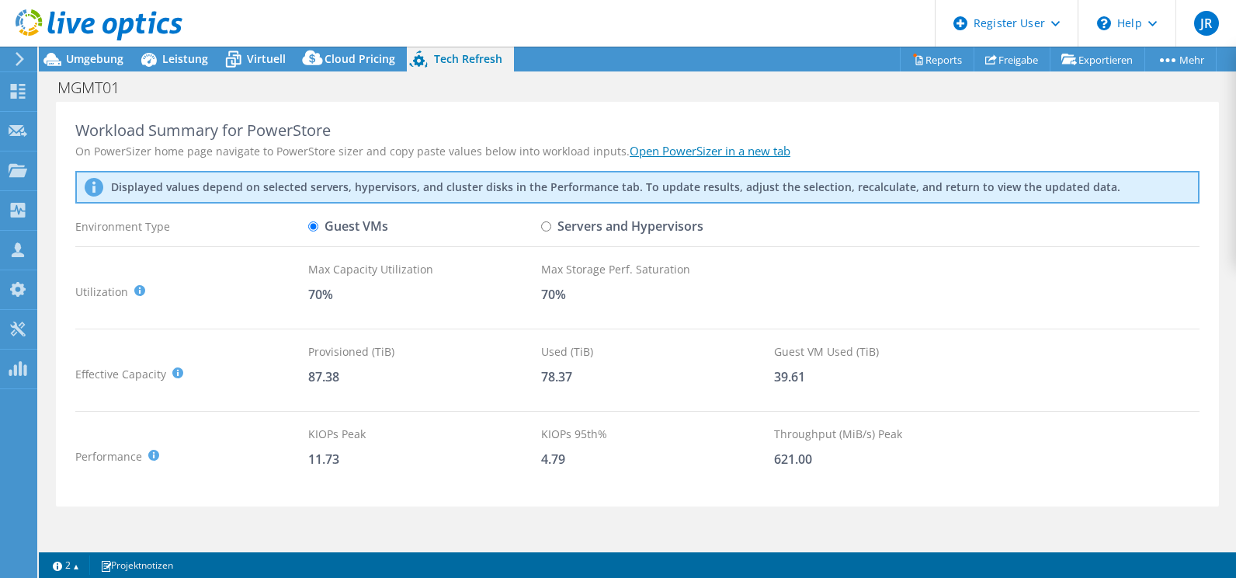
radio input "true"
click at [310, 227] on input "Guest VMs" at bounding box center [313, 226] width 10 height 10
radio input "true"
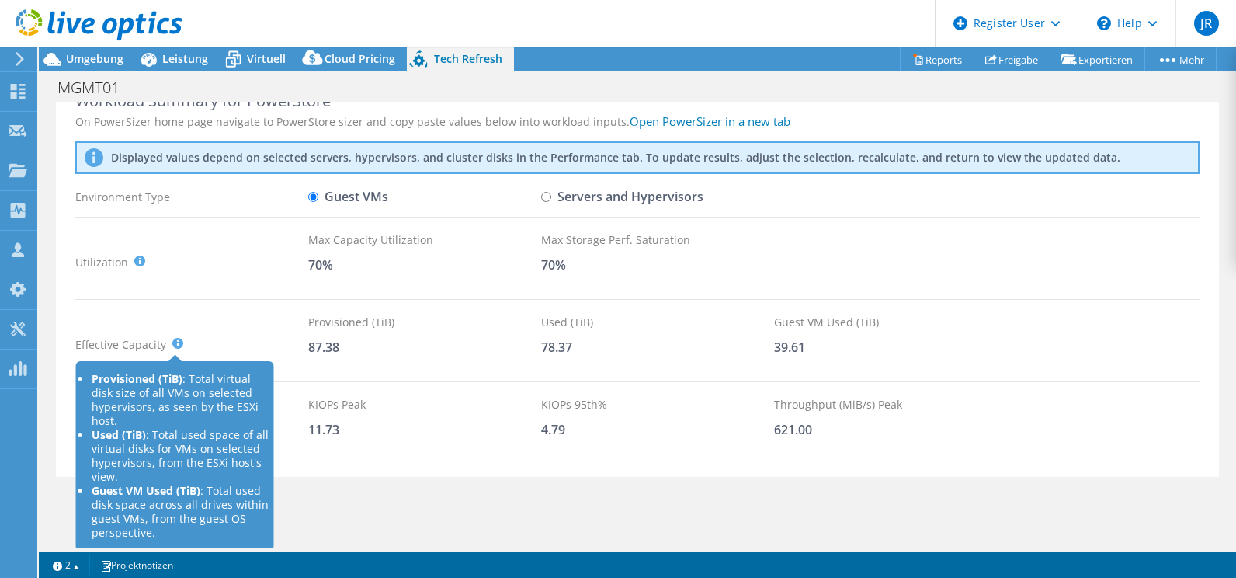
scroll to position [45, 0]
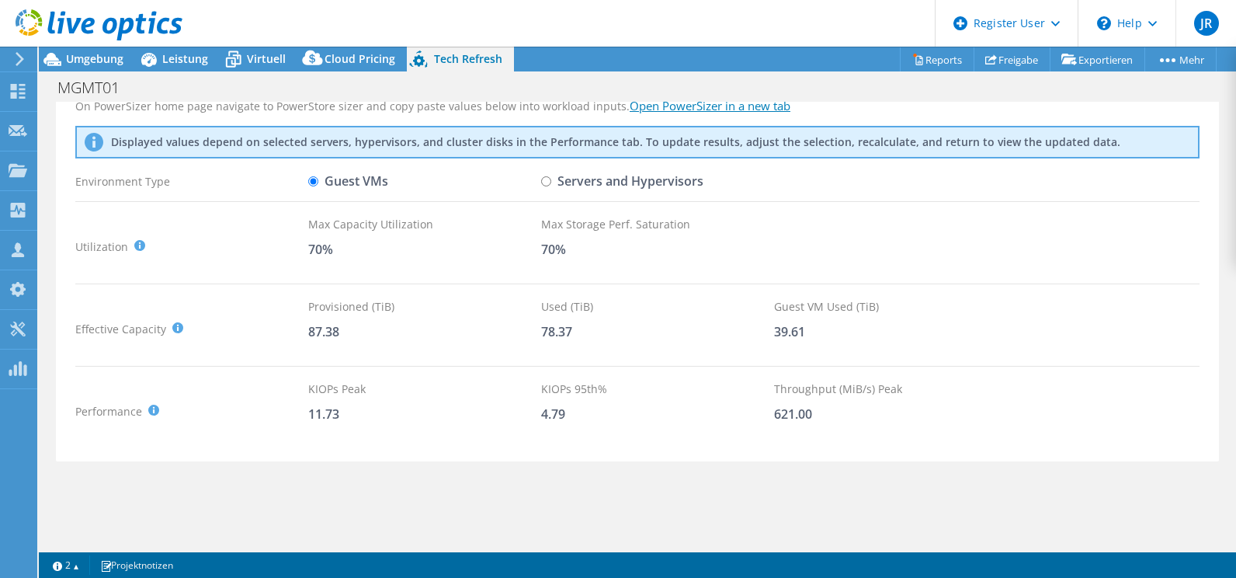
click at [550, 179] on input "Servers and Hypervisors" at bounding box center [546, 181] width 10 height 10
radio input "true"
click at [75, 54] on span "Umgebung" at bounding box center [94, 58] width 57 height 15
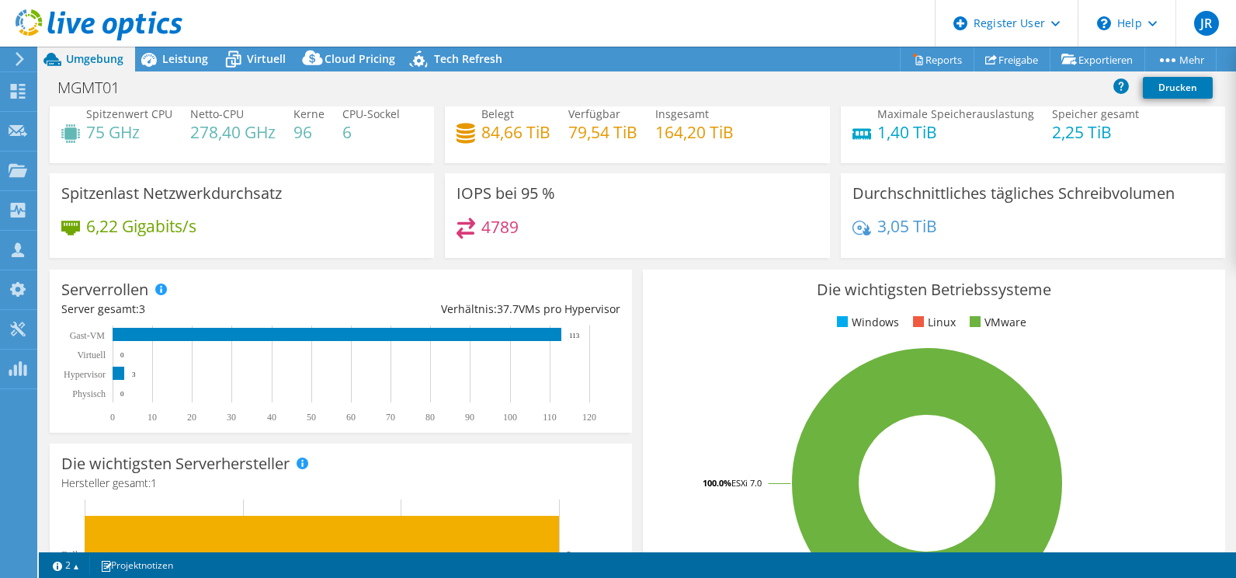
scroll to position [0, 0]
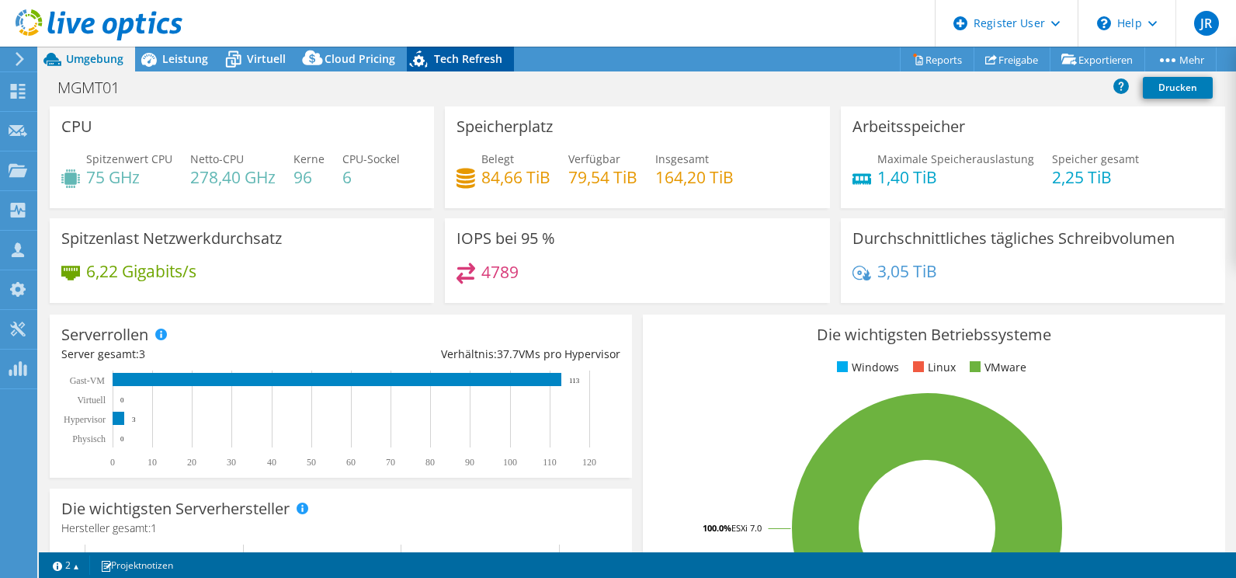
click at [451, 69] on div "Tech Refresh" at bounding box center [460, 59] width 107 height 25
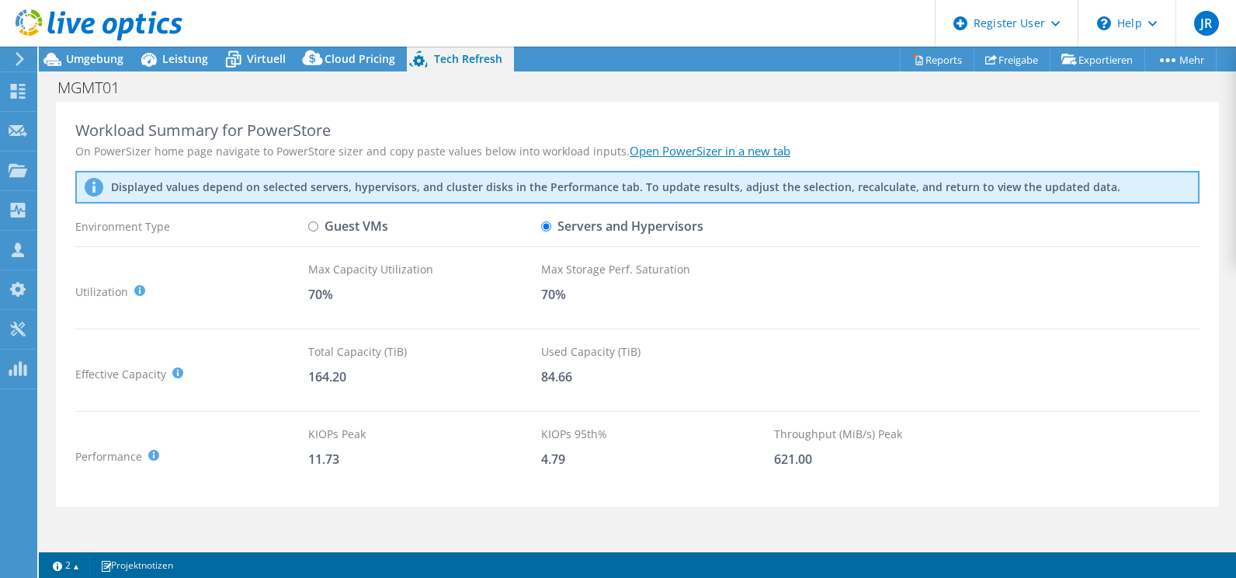
click at [317, 224] on input "Guest VMs" at bounding box center [313, 226] width 10 height 10
radio input "true"
radio input "false"
click at [99, 66] on div "Umgebung" at bounding box center [87, 59] width 96 height 25
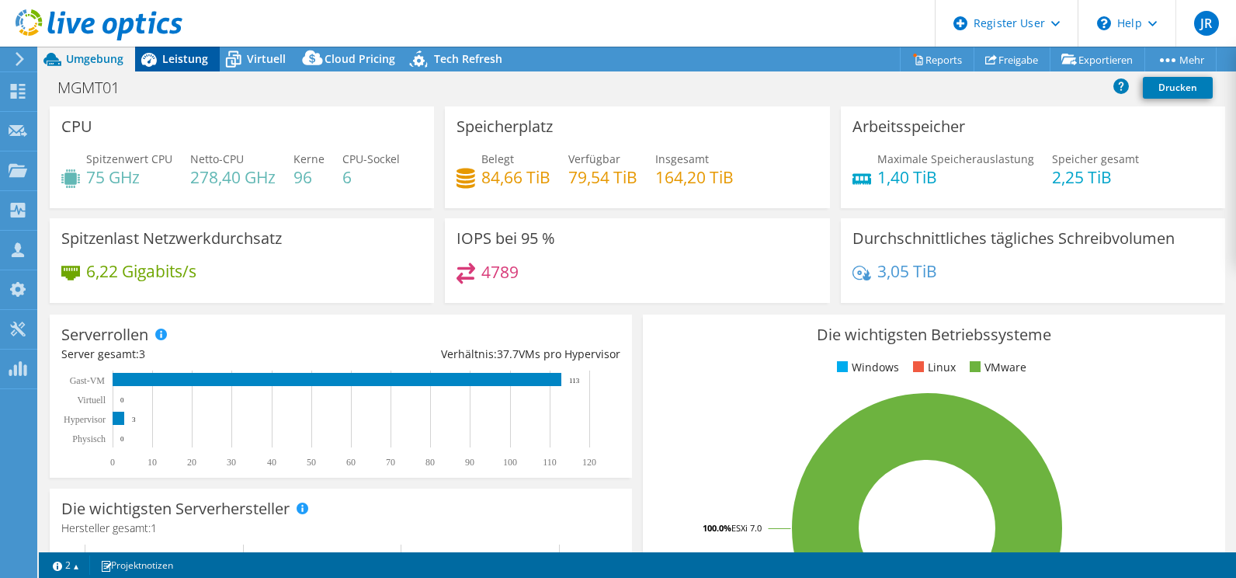
click at [193, 69] on div "Leistung" at bounding box center [177, 59] width 85 height 25
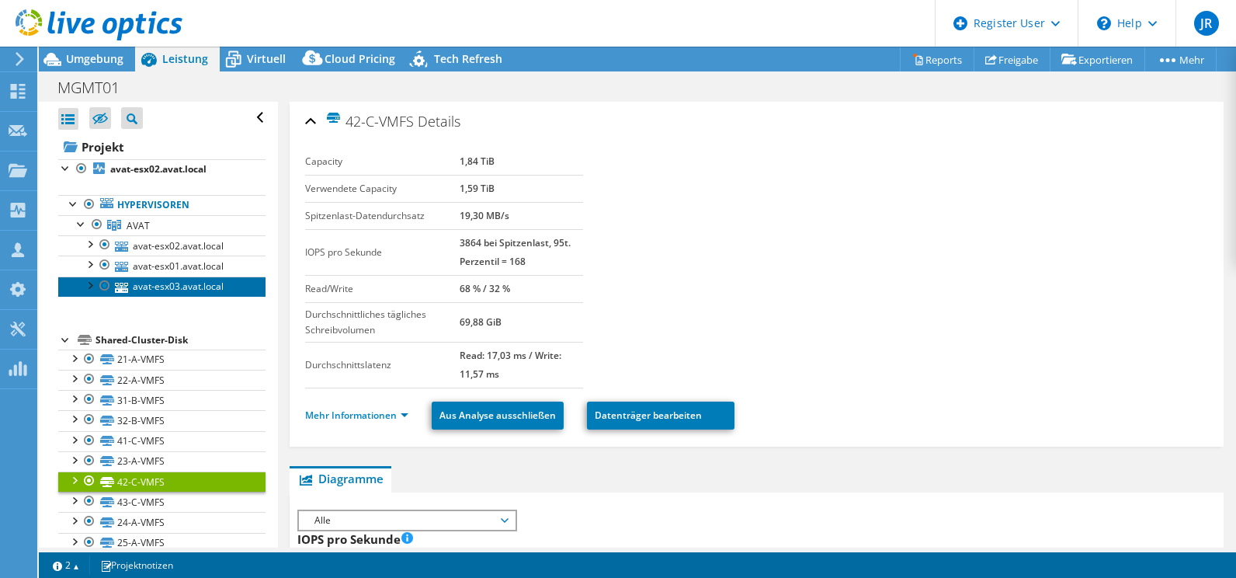
click at [148, 283] on link "avat-esx03.avat.local" at bounding box center [161, 286] width 207 height 20
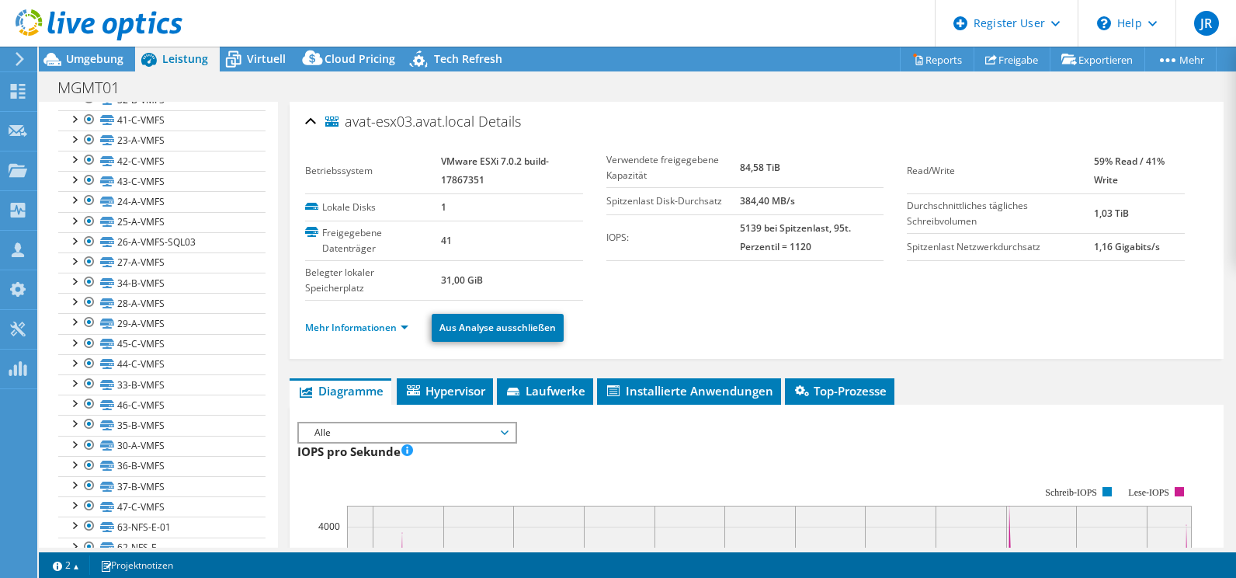
scroll to position [388, 0]
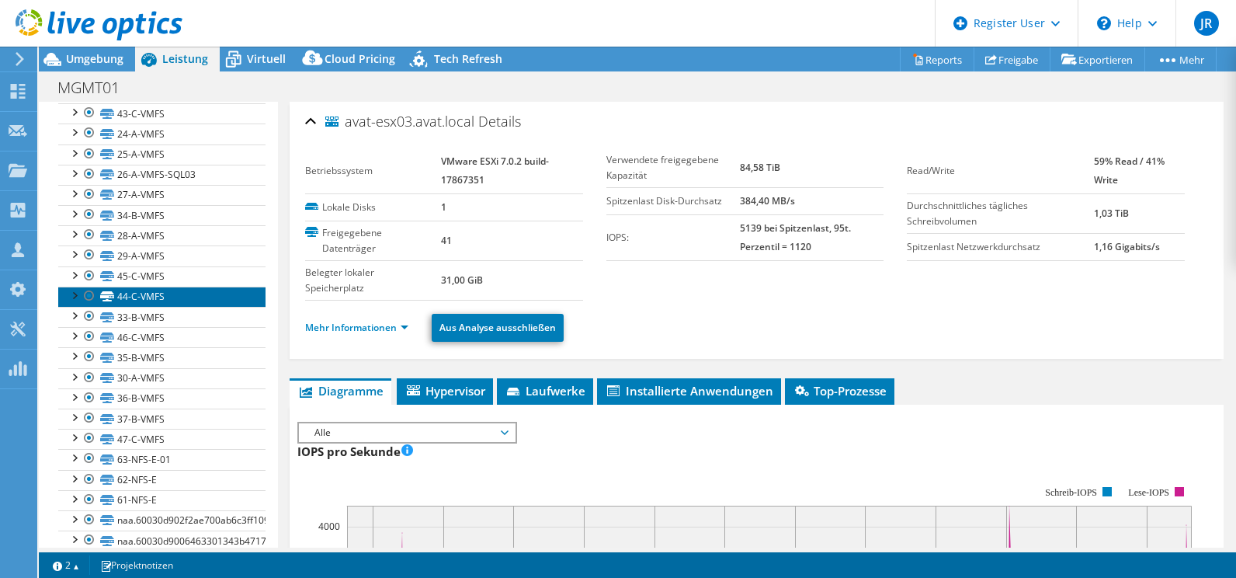
click at [141, 295] on link "44-C-VMFS" at bounding box center [161, 296] width 207 height 20
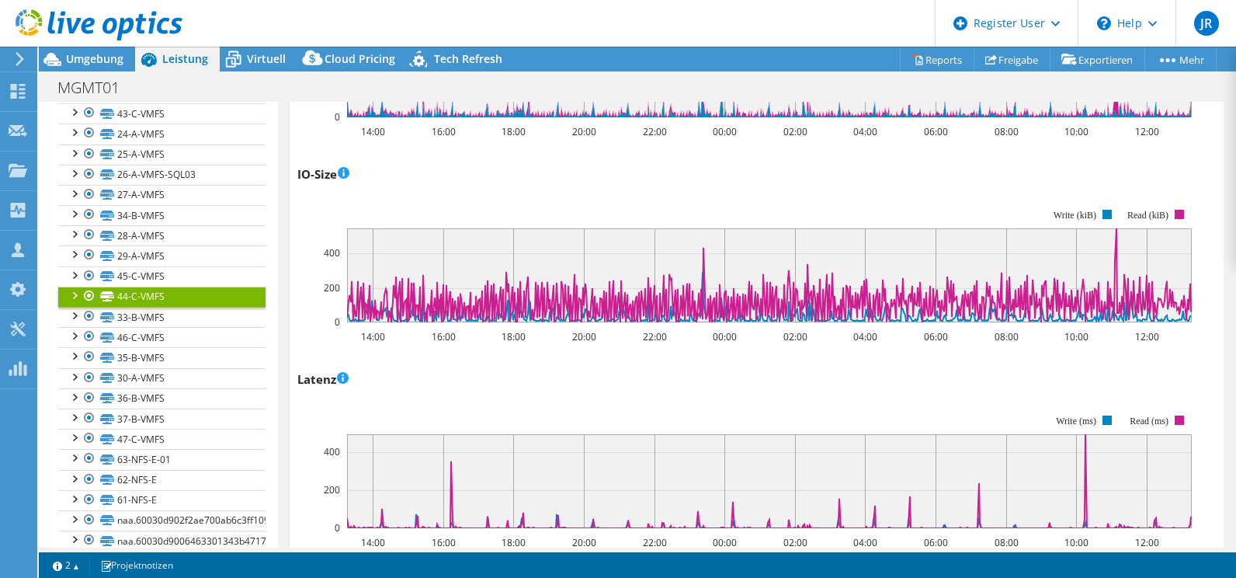
scroll to position [776, 0]
click at [147, 277] on link "45-C-VMFS" at bounding box center [161, 276] width 207 height 20
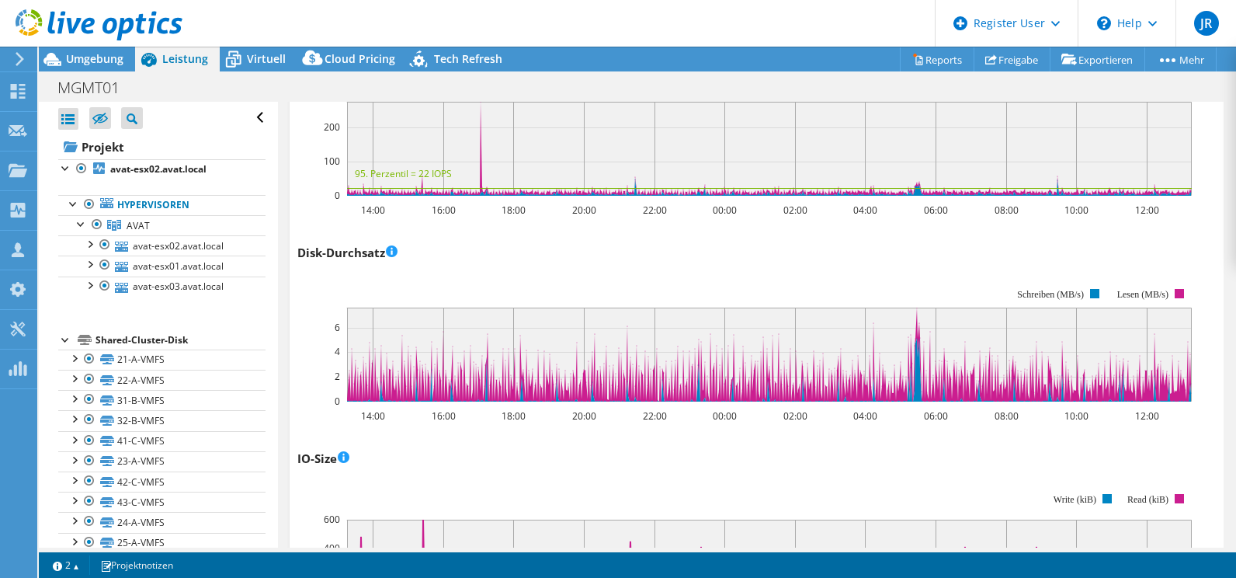
scroll to position [466, 0]
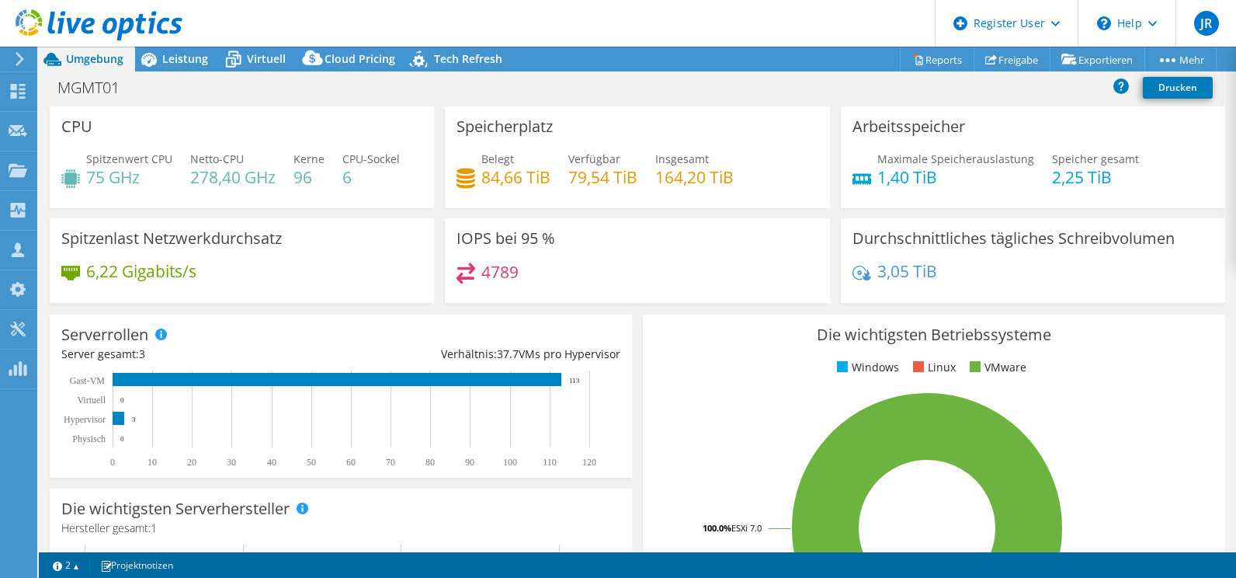
select select "USD"
